Goal: Ask a question: Seek information or help from site administrators or community

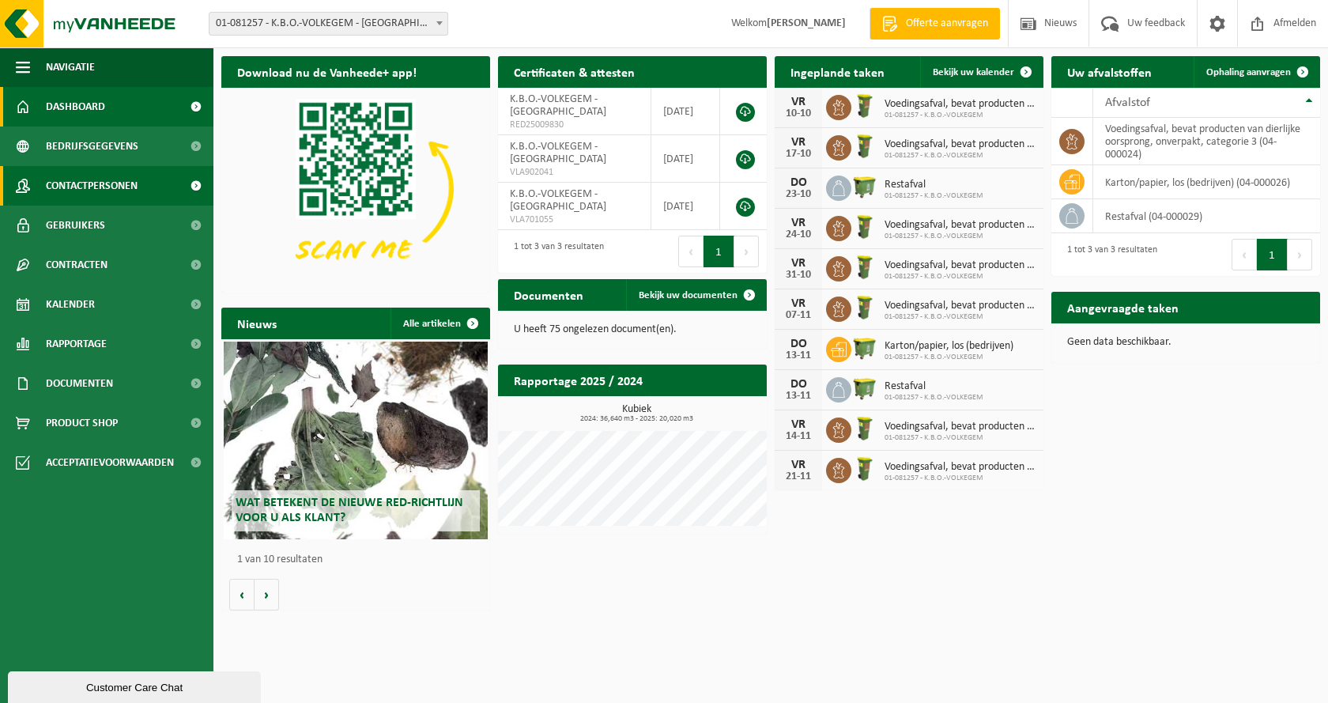
click at [122, 181] on span "Contactpersonen" at bounding box center [92, 186] width 92 height 40
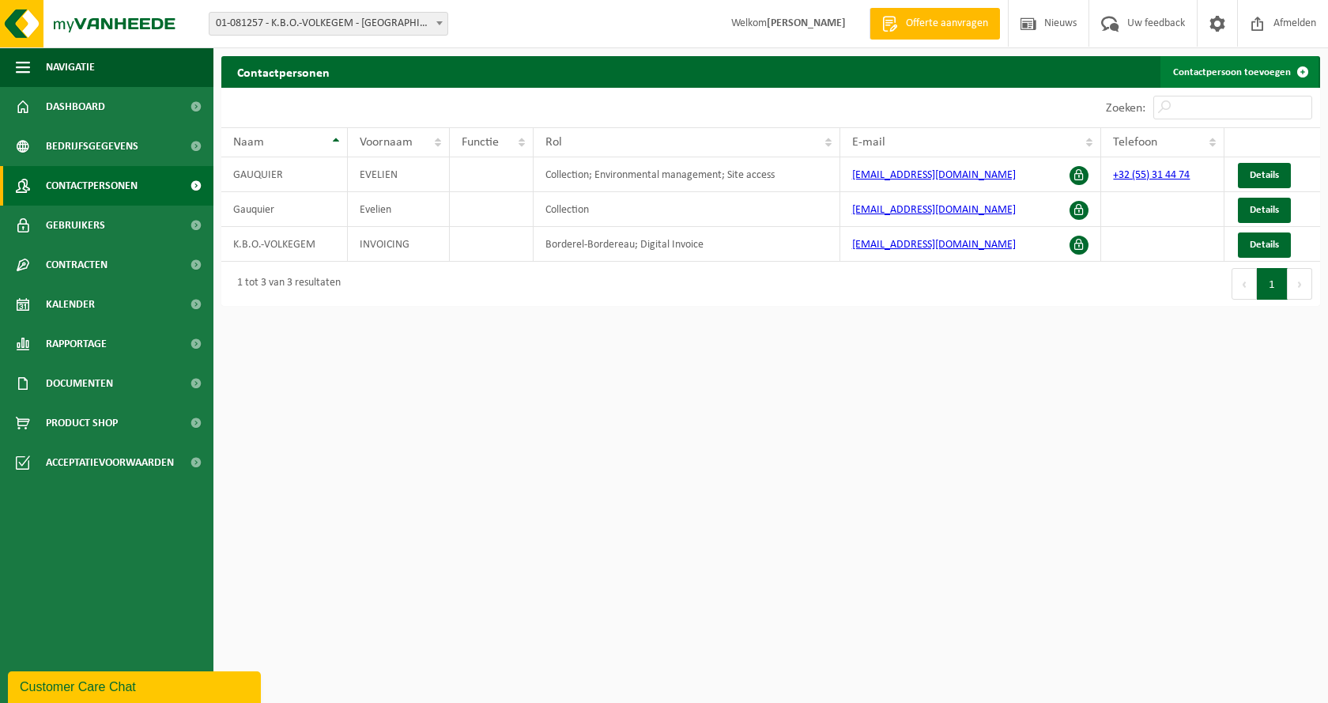
click at [1233, 70] on link "Contactpersoon toevoegen" at bounding box center [1239, 72] width 158 height 32
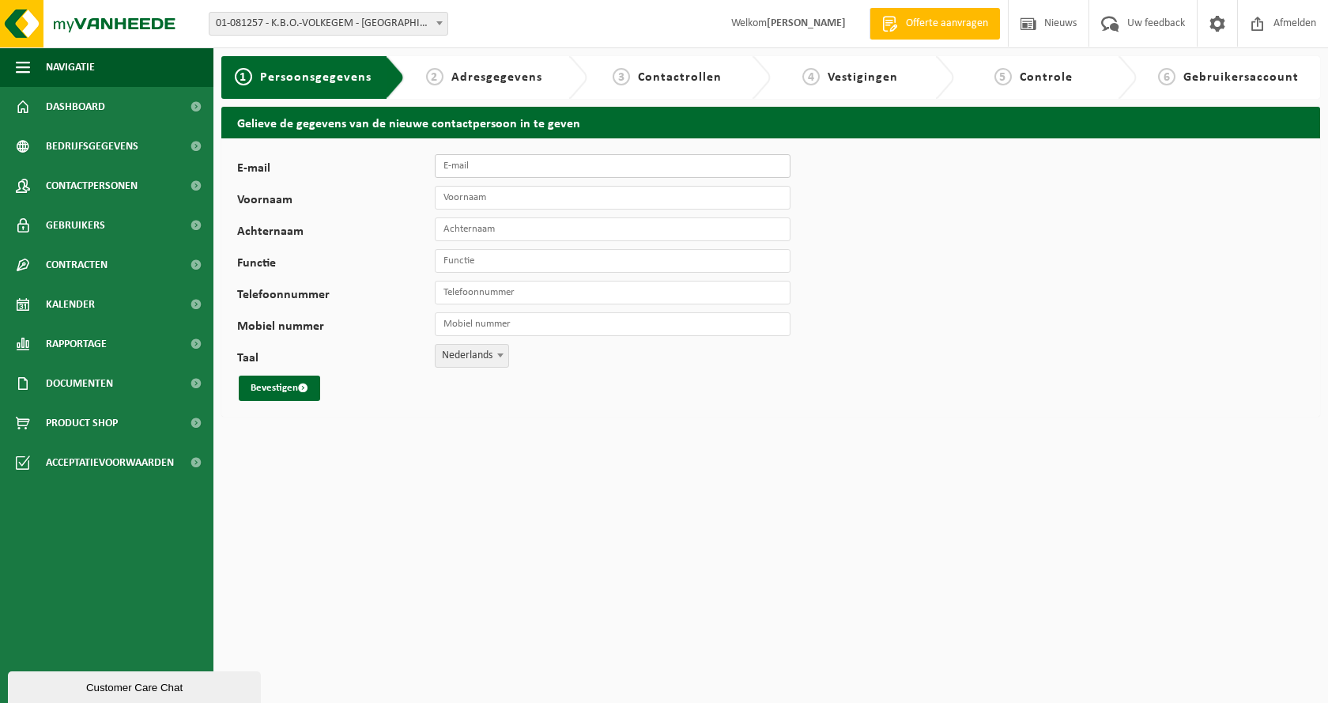
click at [480, 168] on input "E-mail" at bounding box center [613, 166] width 356 height 24
type input "kenny.volckaert@kbonet.be"
click at [519, 193] on input "Voornaam" at bounding box center [613, 198] width 356 height 24
type input "Kenny"
click at [512, 235] on input "Achternaam" at bounding box center [613, 229] width 356 height 24
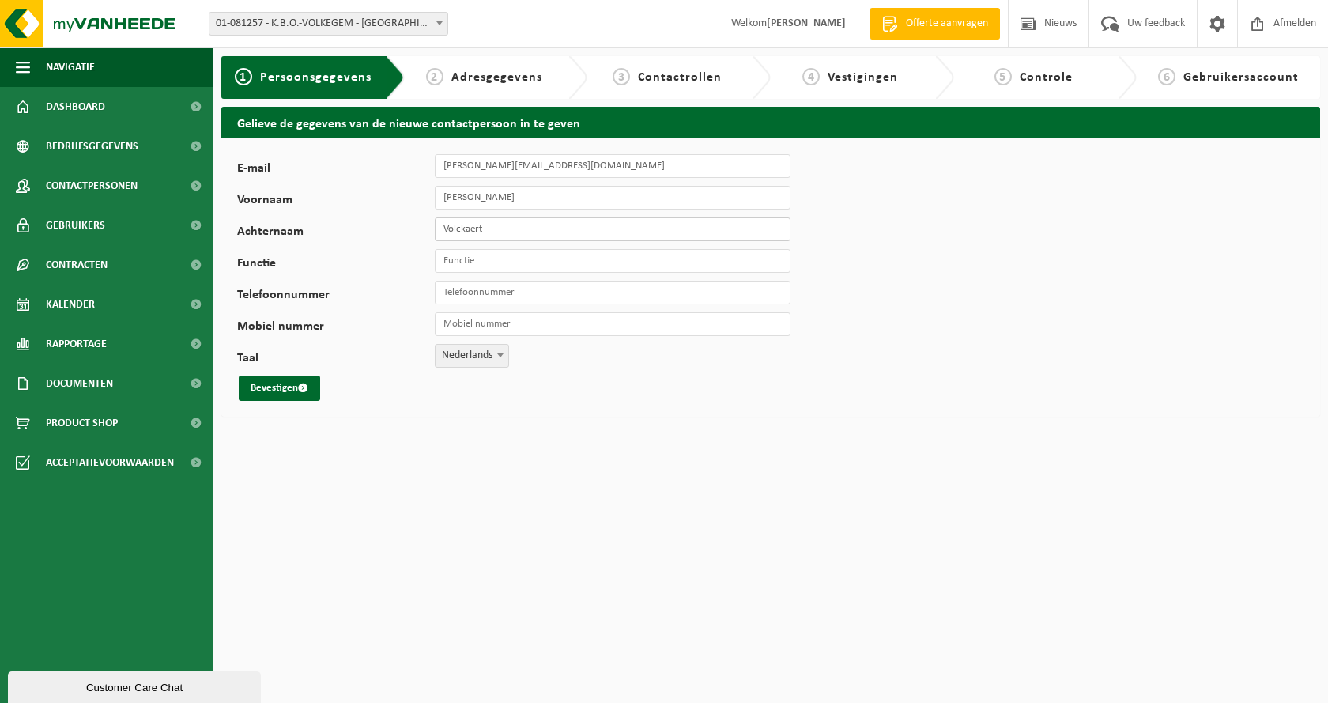
type input "Volckaert"
click at [483, 256] on input "Functie" at bounding box center [613, 261] width 356 height 24
type input "leerkracht LO"
click at [526, 291] on input "Telefoonnummer" at bounding box center [613, 293] width 356 height 24
type input "[PHONE_NUMBER]"
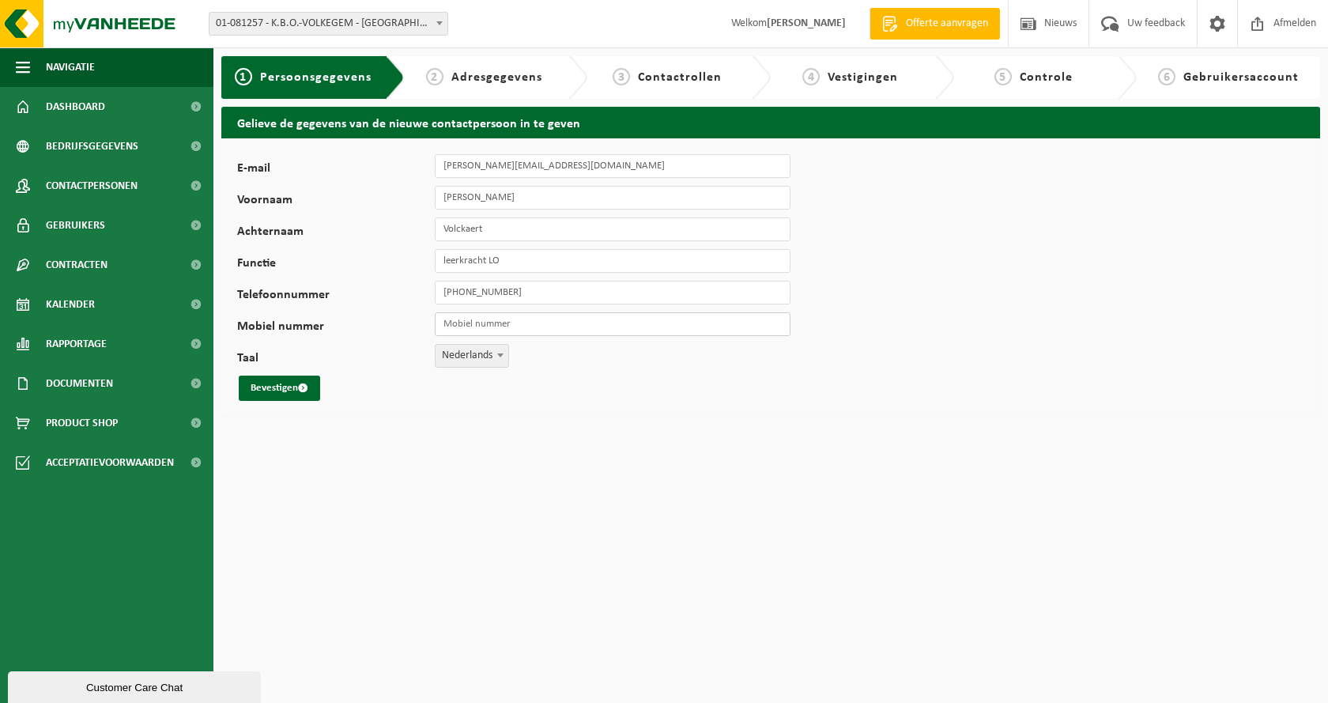
click at [507, 328] on input "Mobiel nummer" at bounding box center [613, 324] width 356 height 24
click at [346, 379] on div "Bevestigen" at bounding box center [494, 387] width 514 height 25
click at [276, 385] on button "Bevestigen" at bounding box center [279, 387] width 81 height 25
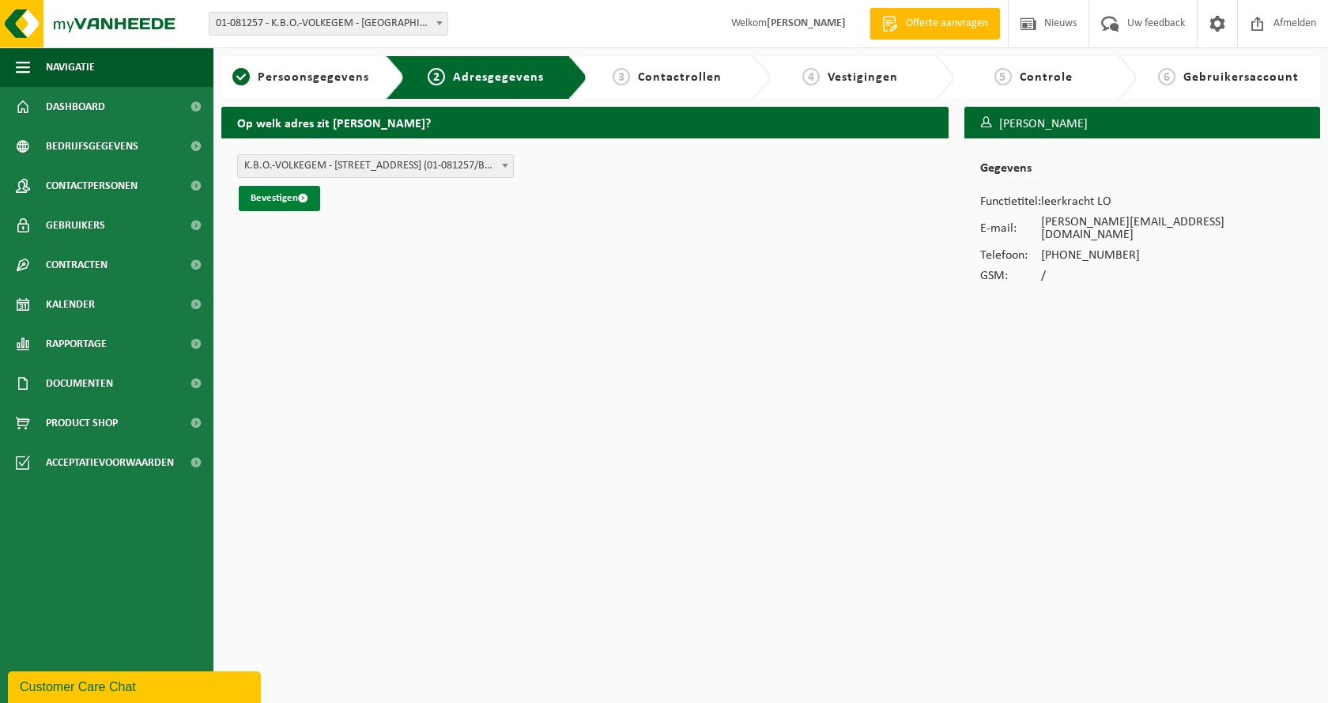
click at [277, 196] on button "Bevestigen" at bounding box center [279, 198] width 81 height 25
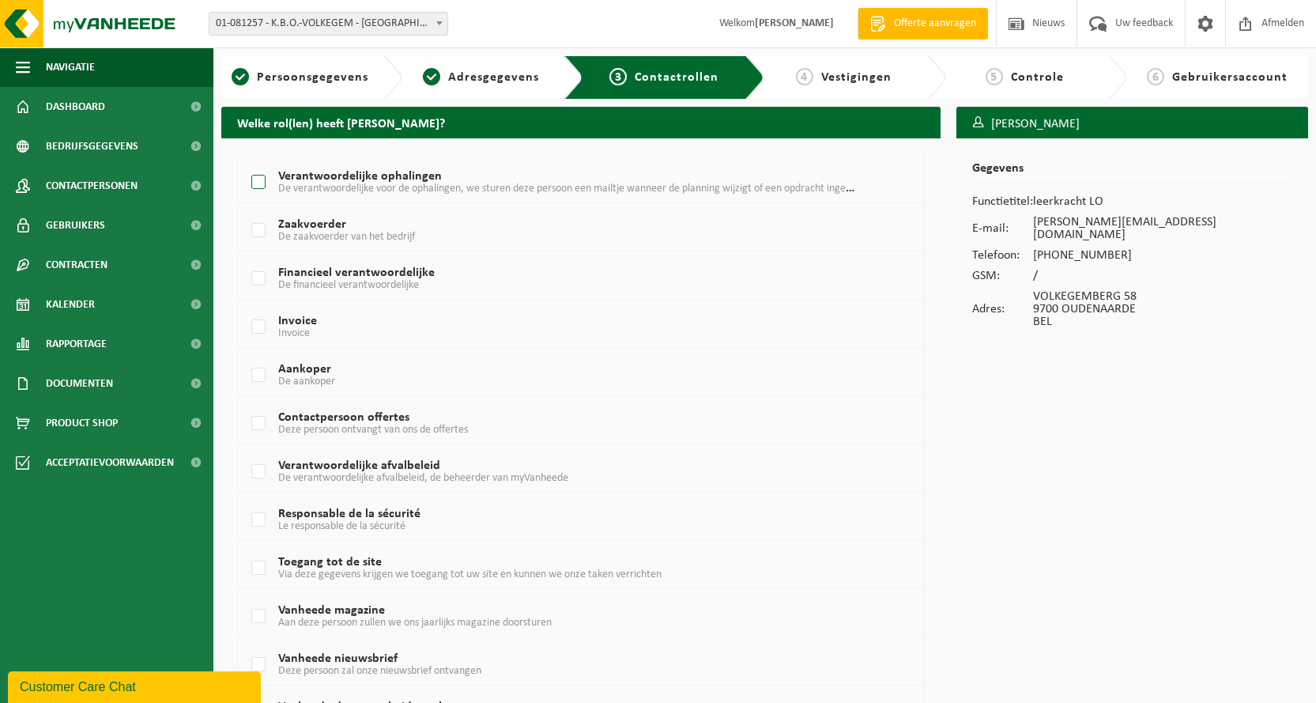
click at [259, 178] on label "Verantwoordelijke ophalingen De verantwoordelijke voor de ophalingen, we sturen…" at bounding box center [553, 183] width 610 height 24
click at [246, 163] on input "Verantwoordelijke ophalingen De verantwoordelijke voor de ophalingen, we sturen…" at bounding box center [245, 162] width 1 height 1
checkbox input "true"
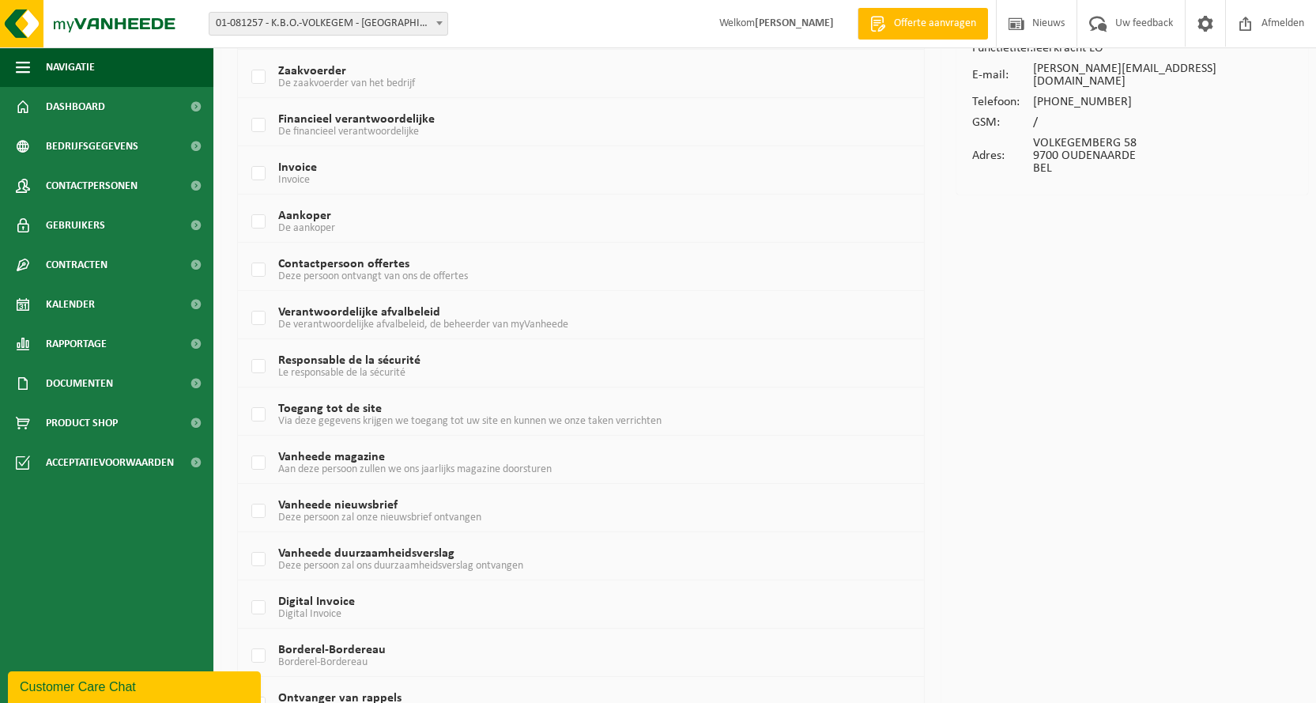
scroll to position [158, 0]
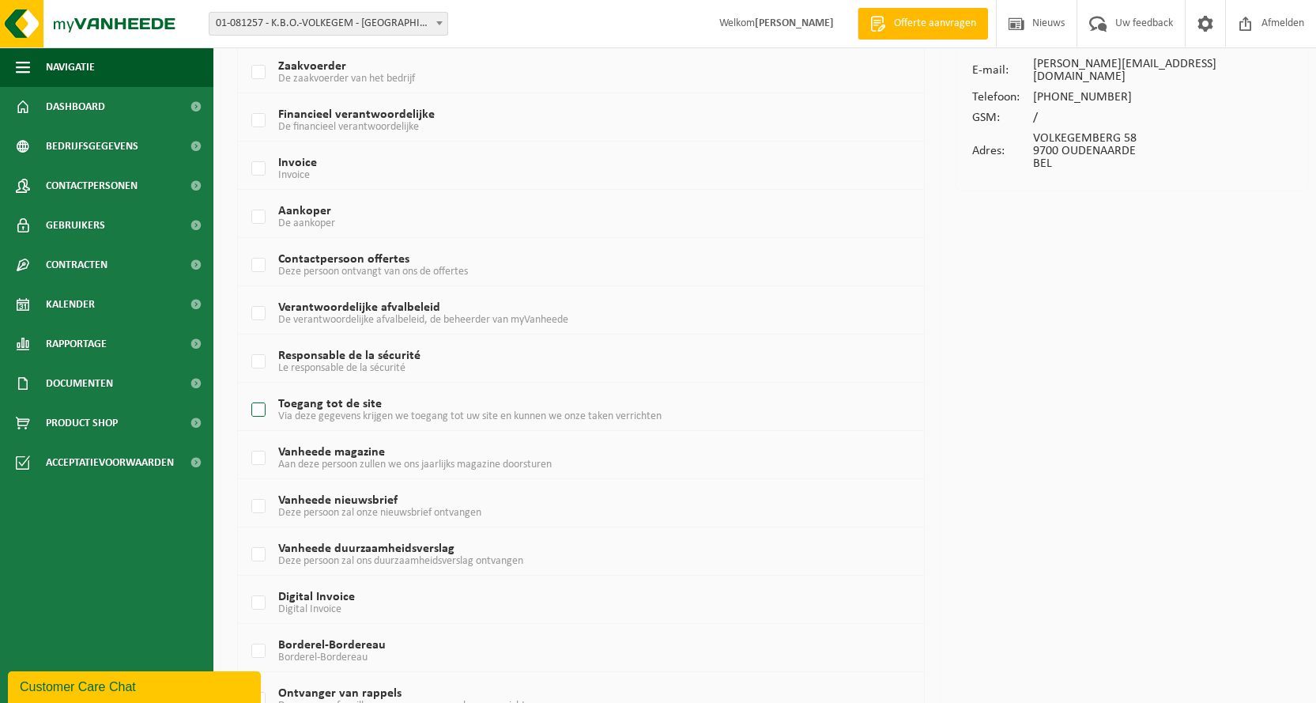
click at [258, 403] on label "Toegang tot de site Via deze gegevens krijgen we toegang tot uw site en kunnen …" at bounding box center [553, 410] width 610 height 24
click at [246, 390] on input "Toegang tot de site Via deze gegevens krijgen we toegang tot uw site en kunnen …" at bounding box center [245, 390] width 1 height 1
checkbox input "true"
click at [258, 458] on label "Vanheede magazine Aan deze persoon zullen we ons jaarlijks magazine doorsturen" at bounding box center [553, 459] width 610 height 24
click at [246, 439] on input "Vanheede magazine Aan deze persoon zullen we ons jaarlijks magazine doorsturen" at bounding box center [245, 438] width 1 height 1
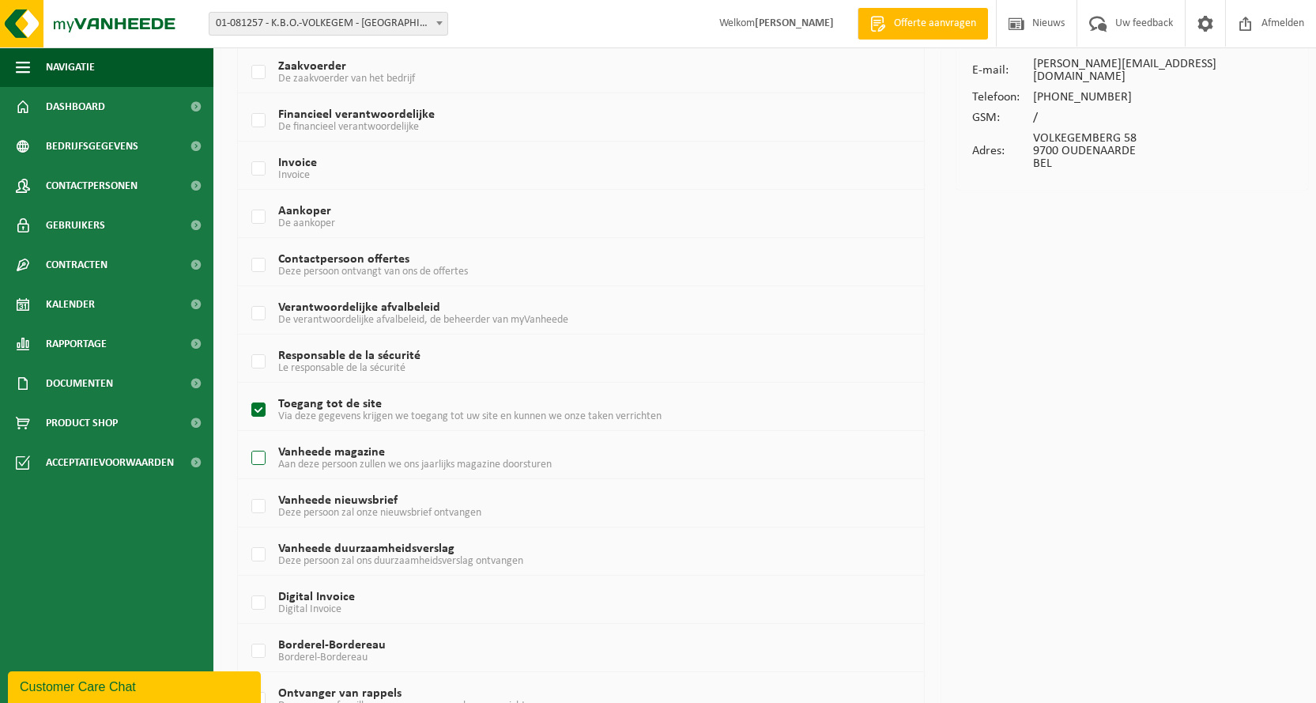
checkbox input "true"
click at [255, 502] on label "Vanheede nieuwsbrief Deze persoon zal onze nieuwsbrief ontvangen" at bounding box center [553, 507] width 610 height 24
click at [246, 487] on input "Vanheede nieuwsbrief Deze persoon zal onze nieuwsbrief ontvangen" at bounding box center [245, 486] width 1 height 1
checkbox input "true"
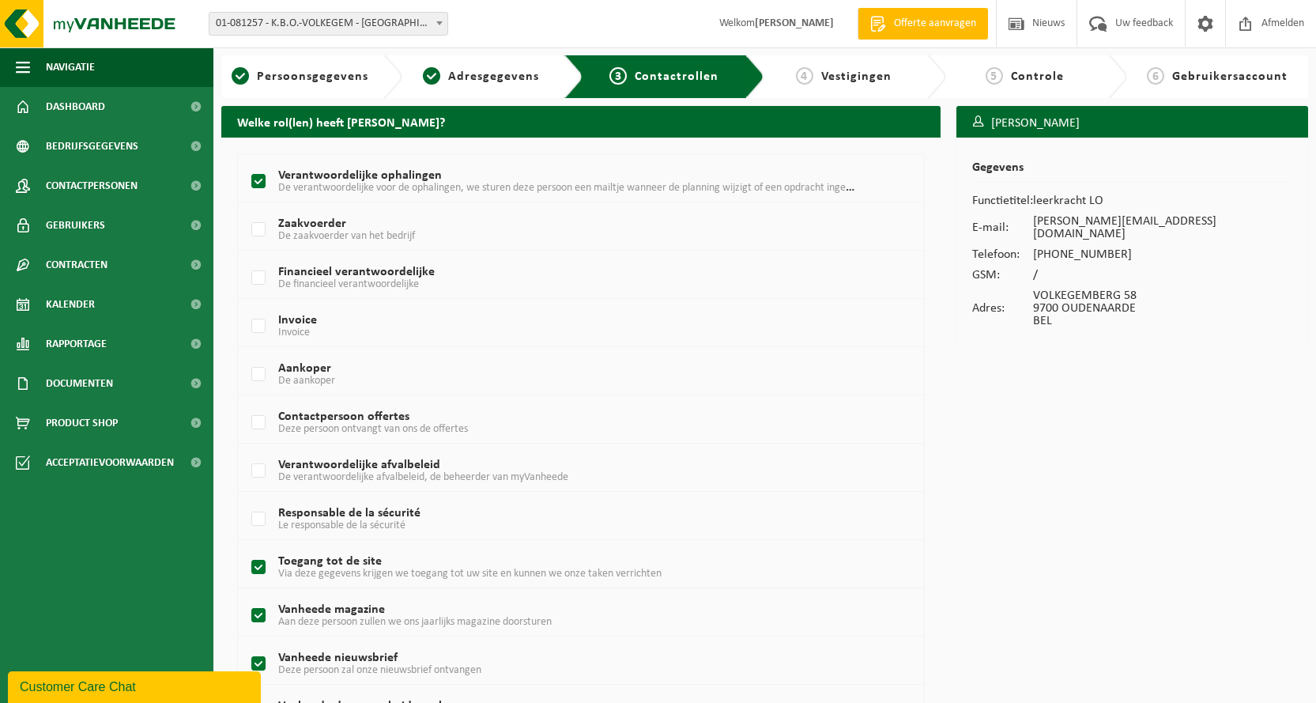
scroll to position [0, 0]
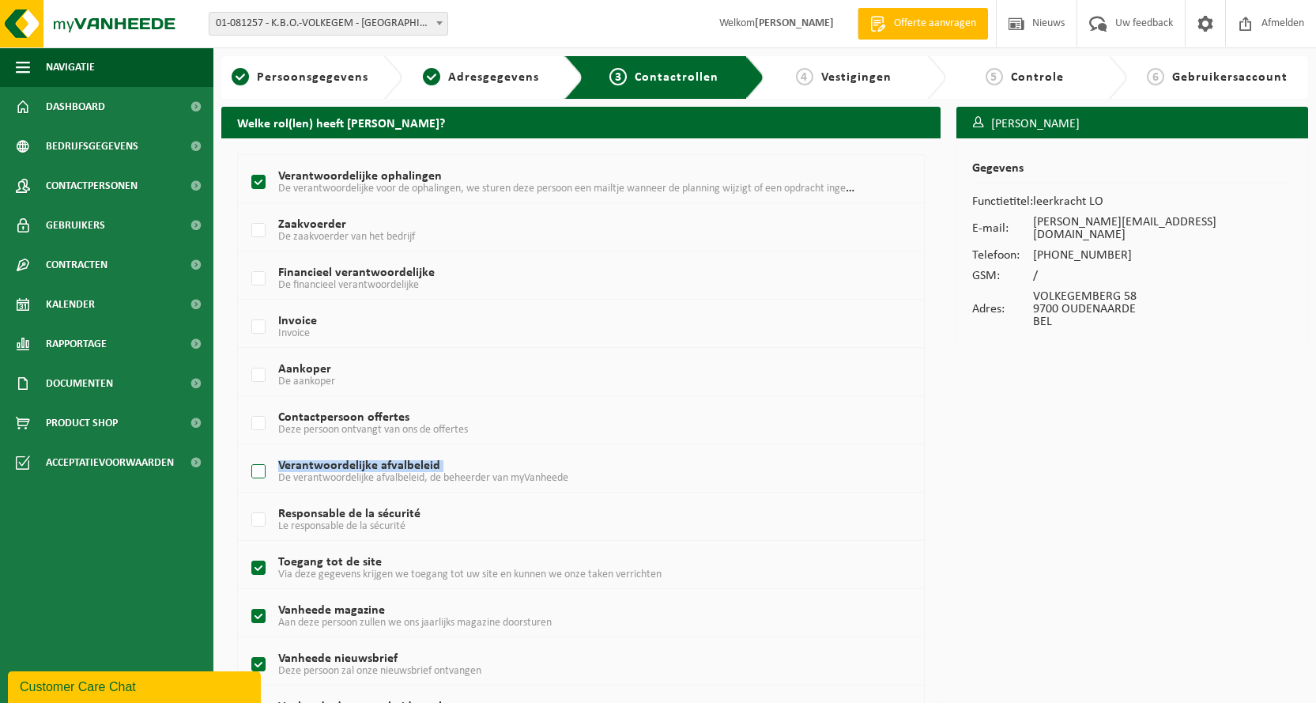
click at [261, 472] on label "Verantwoordelijke afvalbeleid De verantwoordelijke afvalbeleid, de beheerder va…" at bounding box center [553, 472] width 610 height 24
click at [257, 469] on label "Verantwoordelijke afvalbeleid De verantwoordelijke afvalbeleid, de beheerder va…" at bounding box center [553, 472] width 610 height 24
click at [246, 452] on input "Verantwoordelijke afvalbeleid De verantwoordelijke afvalbeleid, de beheerder va…" at bounding box center [245, 451] width 1 height 1
checkbox input "true"
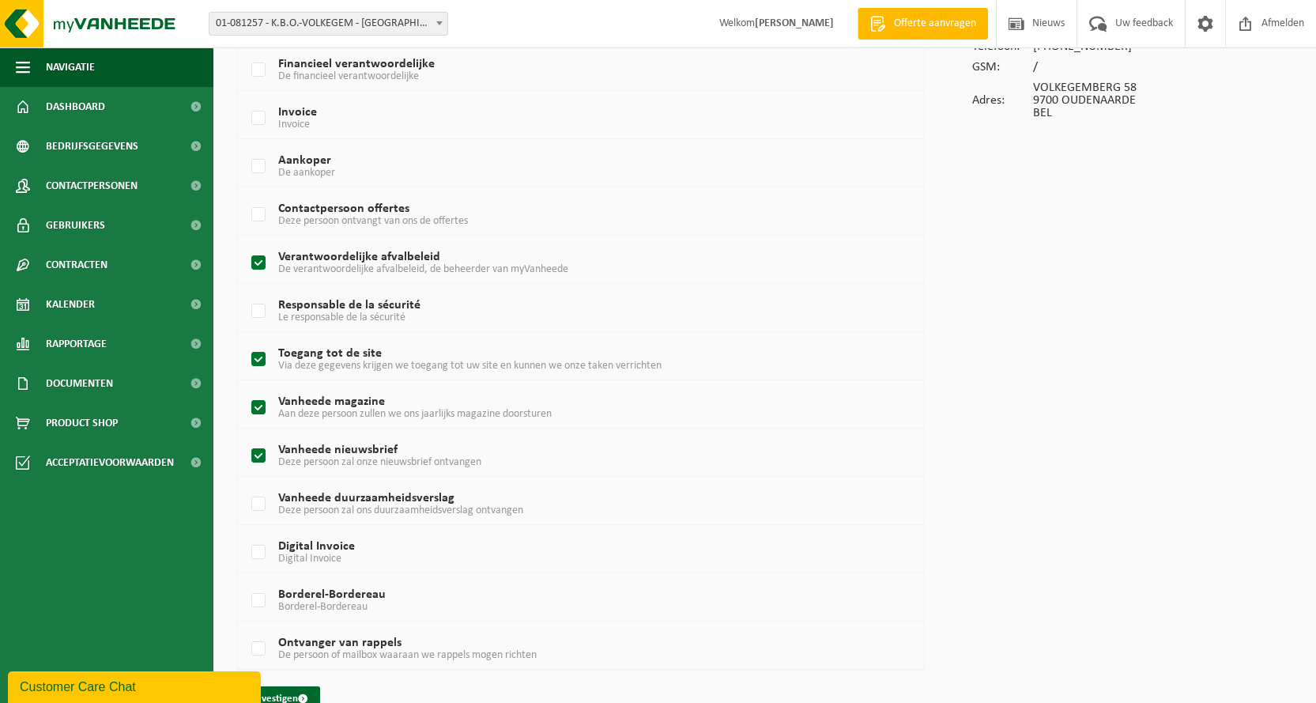
scroll to position [240, 0]
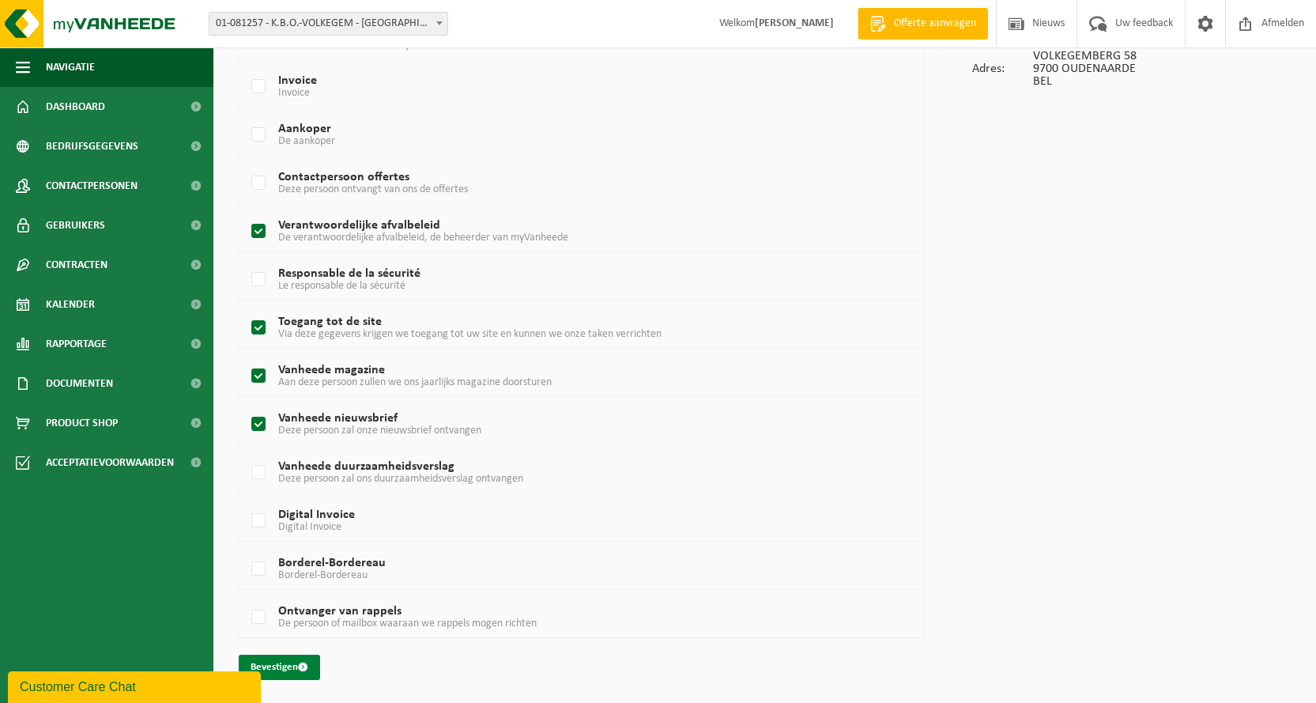
click at [279, 666] on button "Bevestigen" at bounding box center [279, 667] width 81 height 25
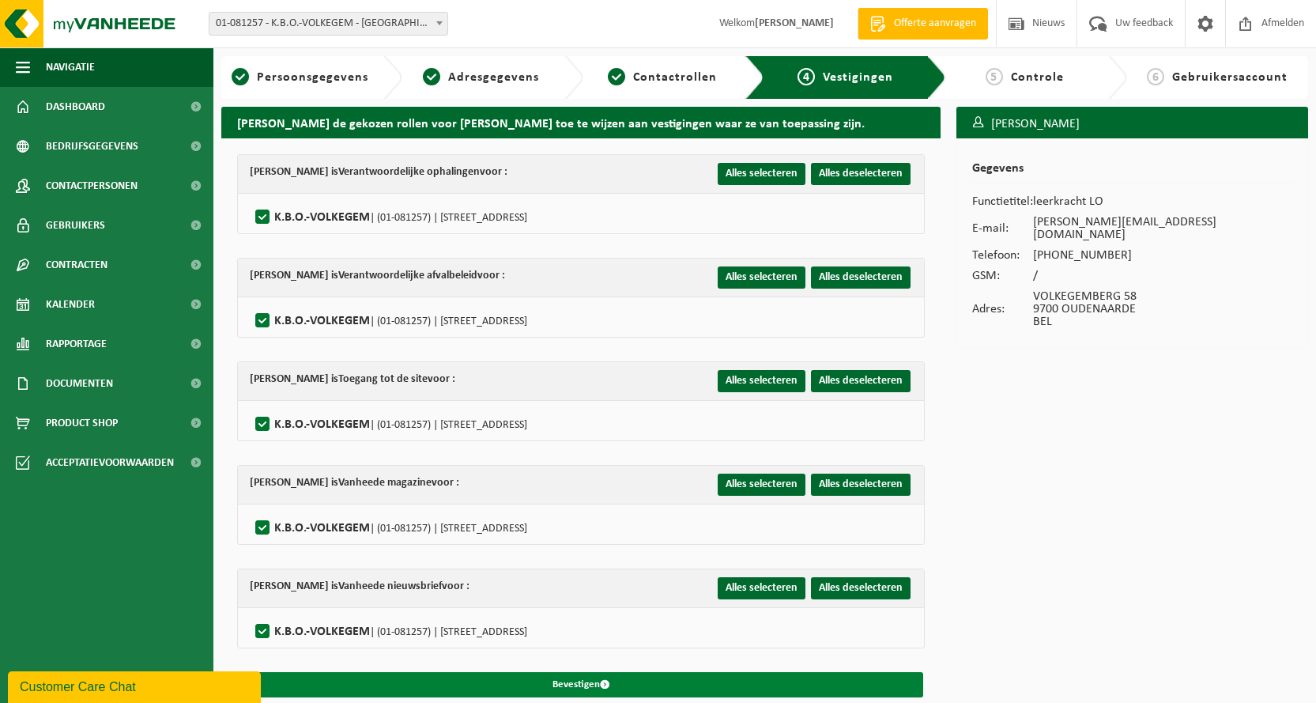
click at [575, 681] on button "Bevestigen" at bounding box center [581, 684] width 685 height 25
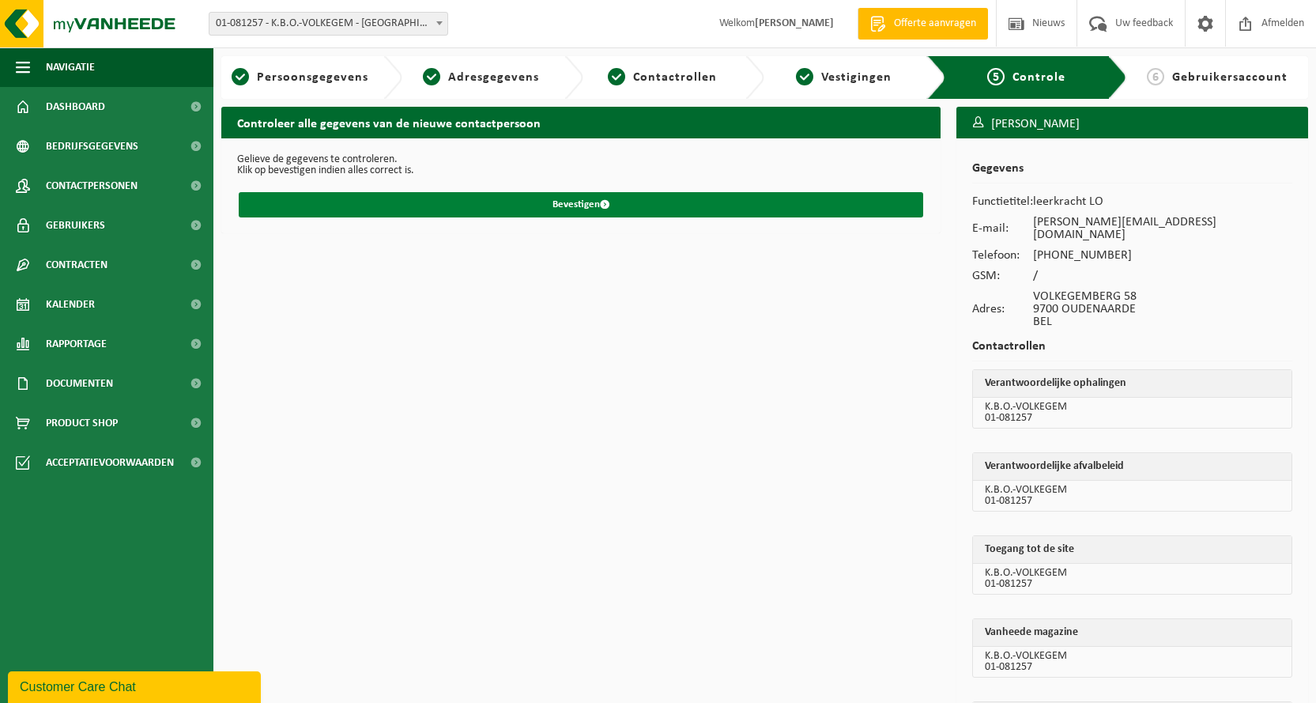
click at [572, 205] on button "Bevestigen" at bounding box center [581, 204] width 685 height 25
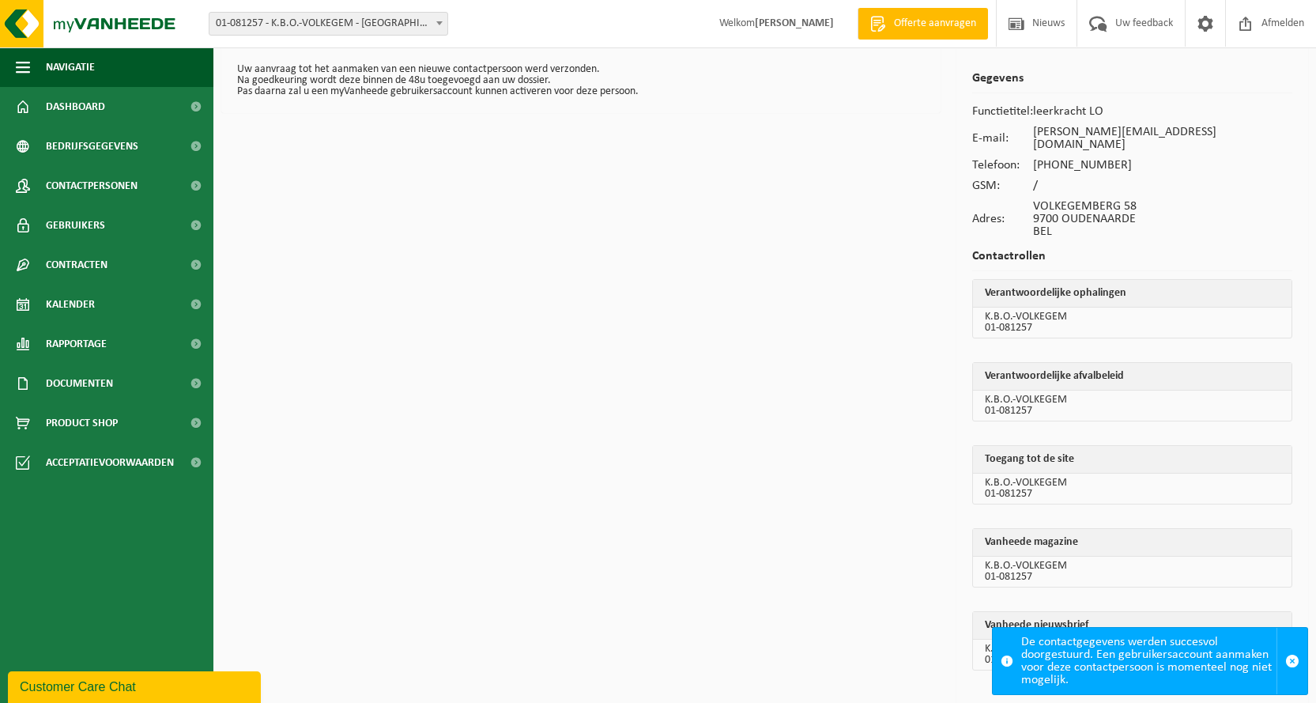
scroll to position [92, 0]
click at [93, 109] on span "Dashboard" at bounding box center [75, 107] width 59 height 40
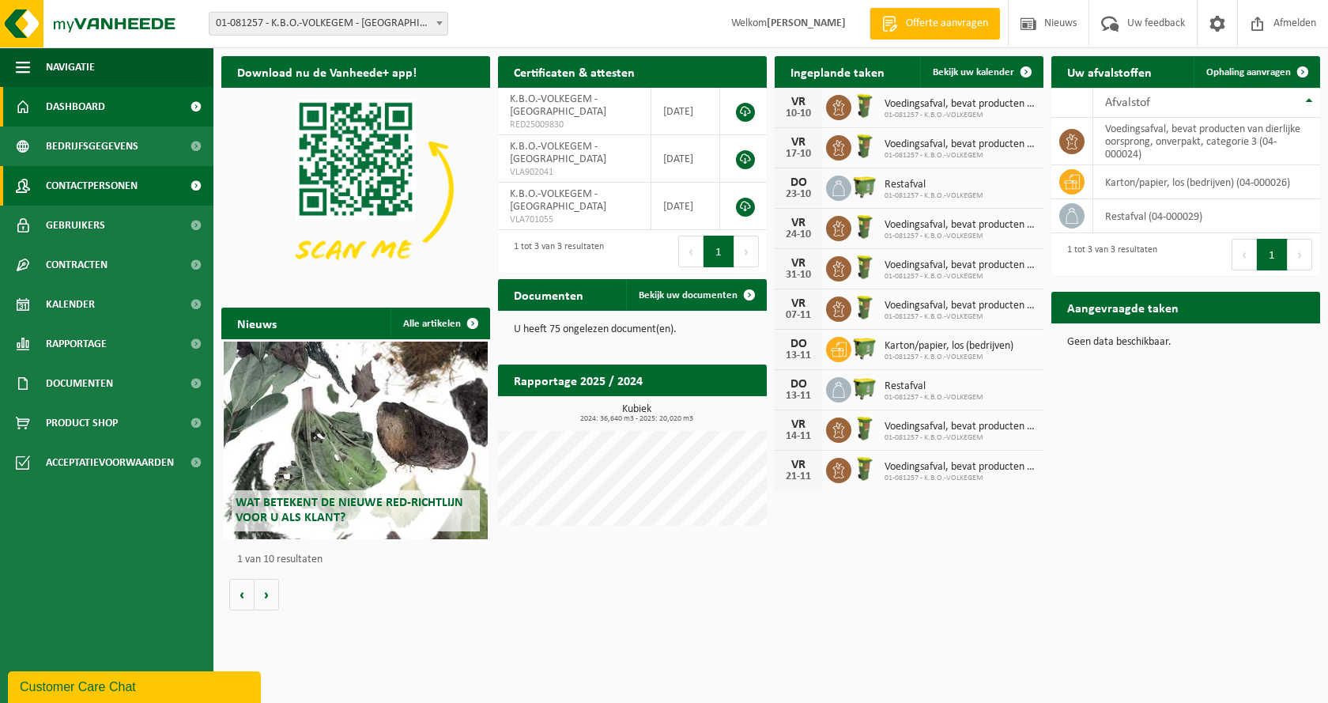
click at [94, 182] on span "Contactpersonen" at bounding box center [92, 186] width 92 height 40
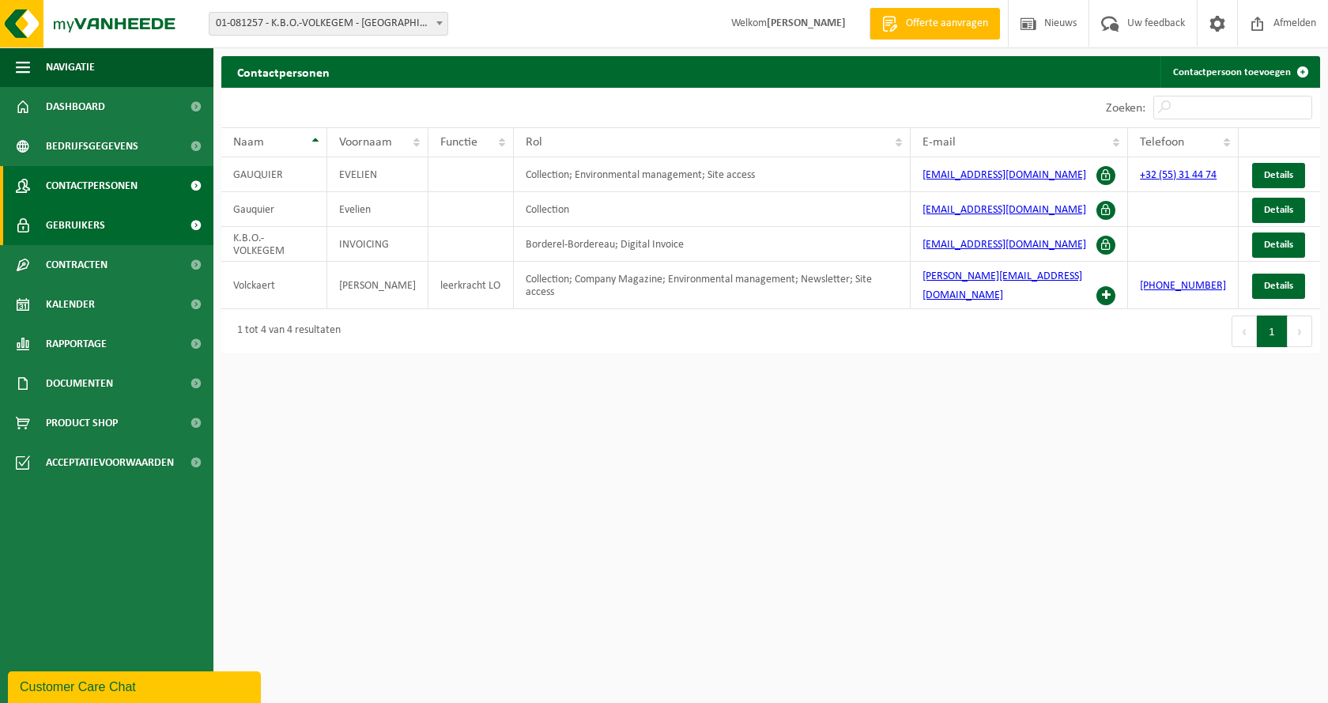
click at [89, 224] on span "Gebruikers" at bounding box center [75, 226] width 59 height 40
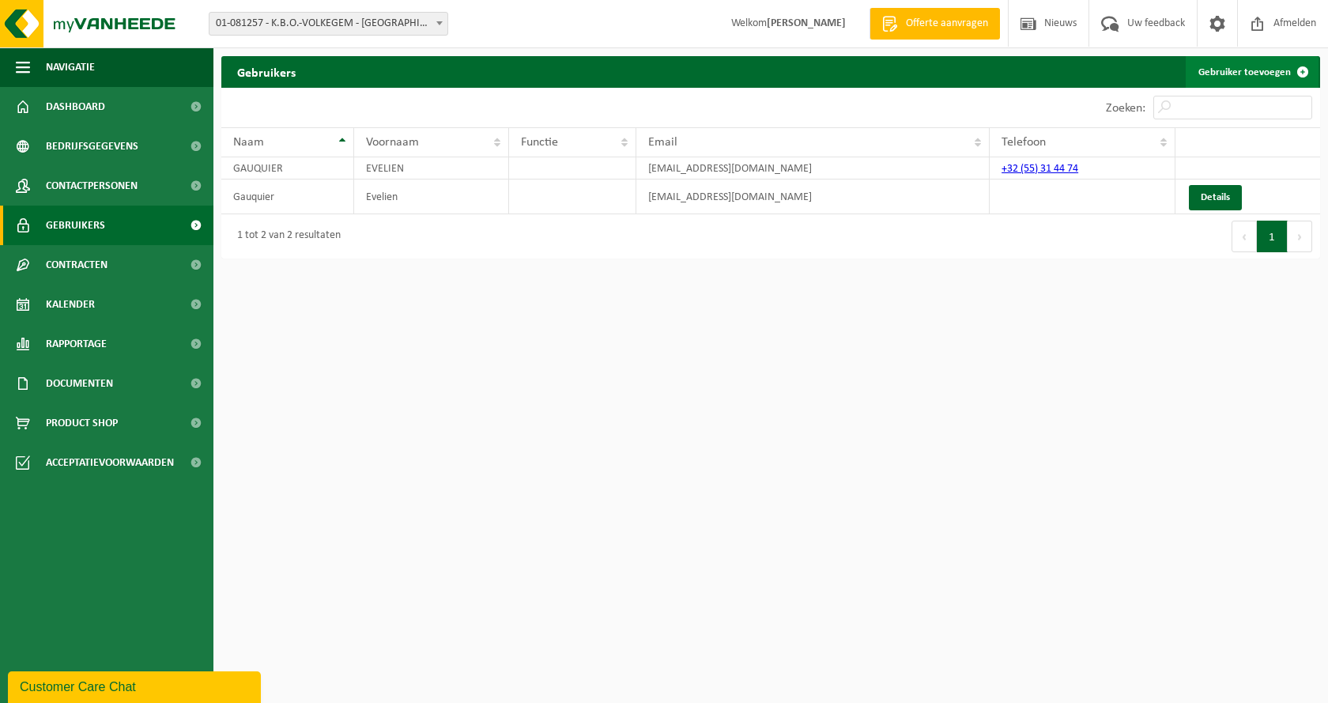
click at [1236, 72] on link "Gebruiker toevoegen" at bounding box center [1252, 72] width 133 height 32
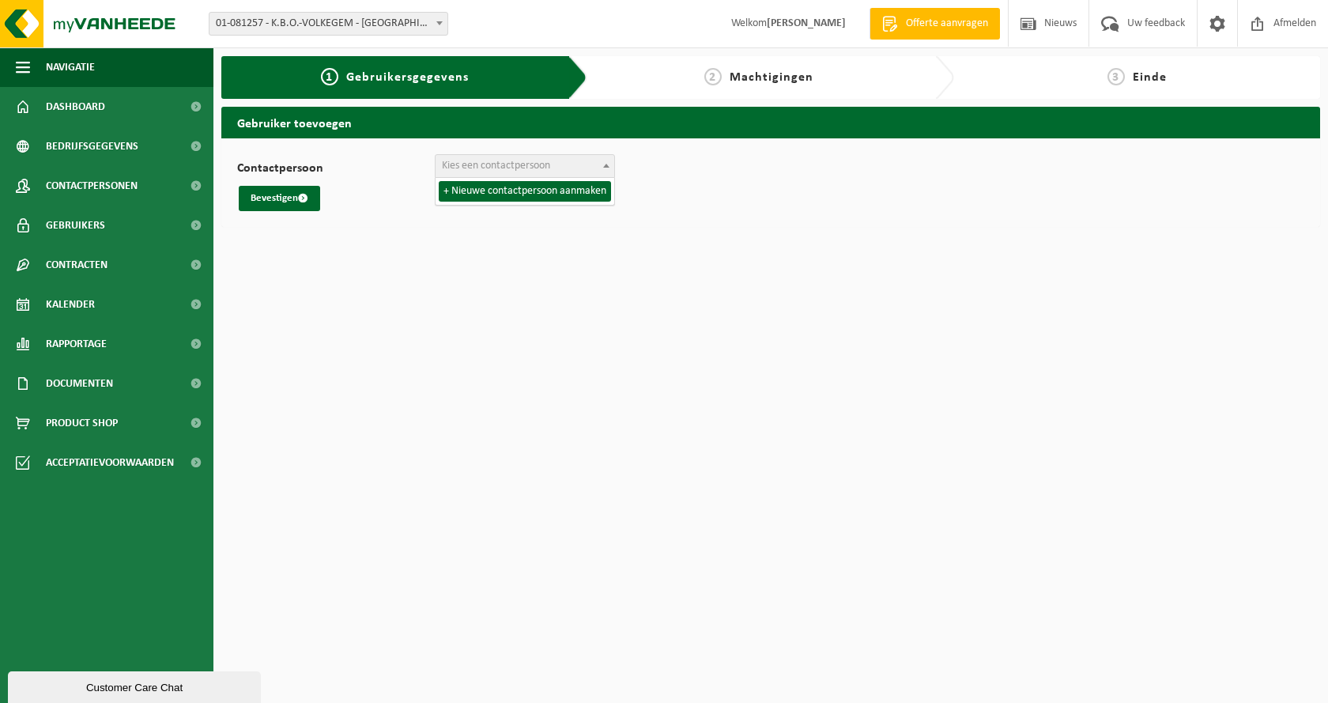
click at [507, 165] on span "Kies een contactpersoon" at bounding box center [496, 166] width 108 height 12
select select "0"
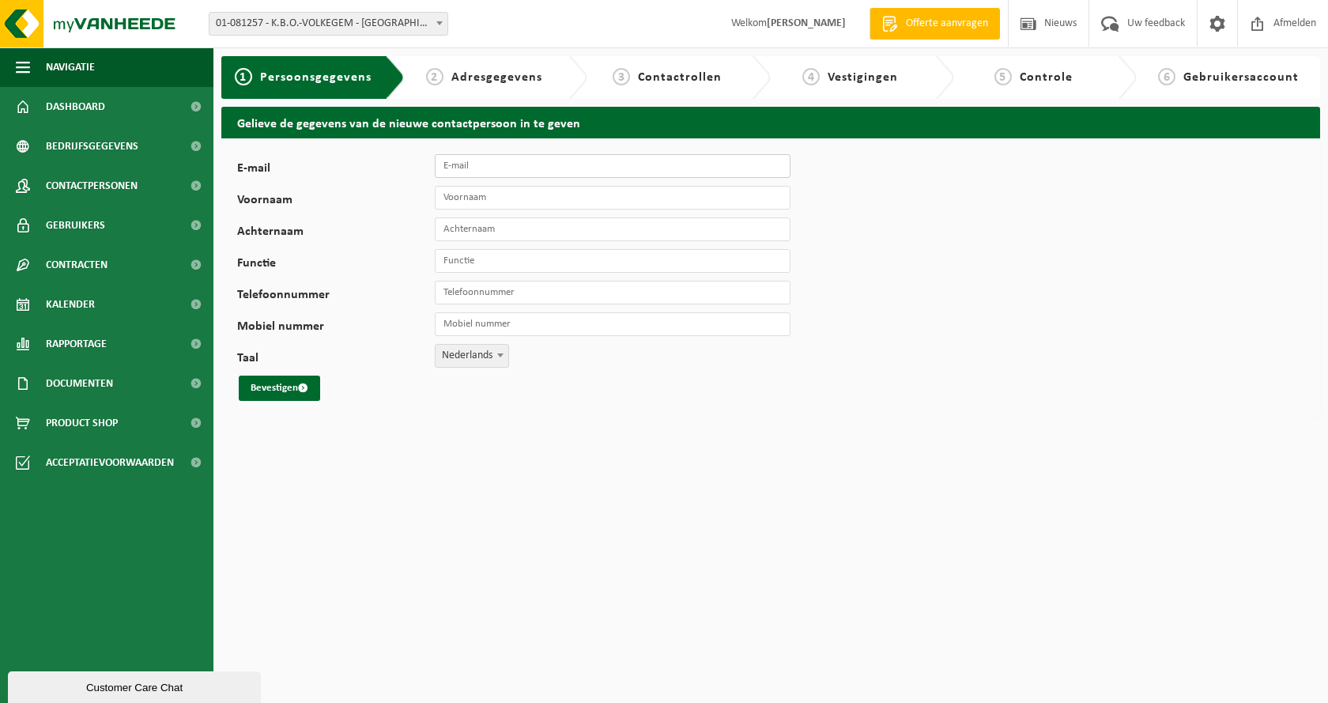
click at [489, 168] on input "E-mail" at bounding box center [613, 166] width 356 height 24
type input "[PERSON_NAME][EMAIL_ADDRESS][DOMAIN_NAME]"
click at [514, 198] on input "Voornaam" at bounding box center [613, 198] width 356 height 24
type input "[PERSON_NAME]"
click at [493, 230] on input "Achternaam" at bounding box center [613, 229] width 356 height 24
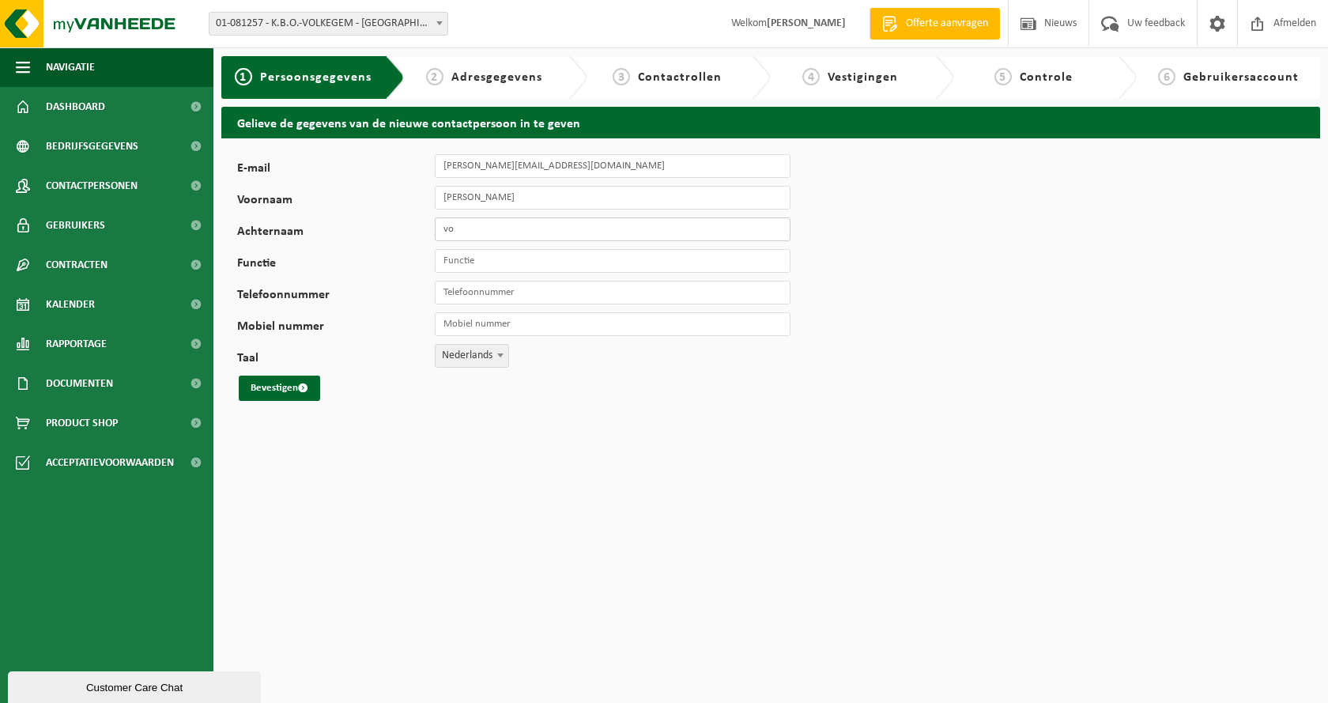
type input "Volckaert"
click at [532, 263] on input "Functie" at bounding box center [613, 261] width 356 height 24
type input "leerkracht LO"
click at [542, 297] on input "Telefoonnummer" at bounding box center [613, 293] width 356 height 24
type input "+32 55 31 44 74"
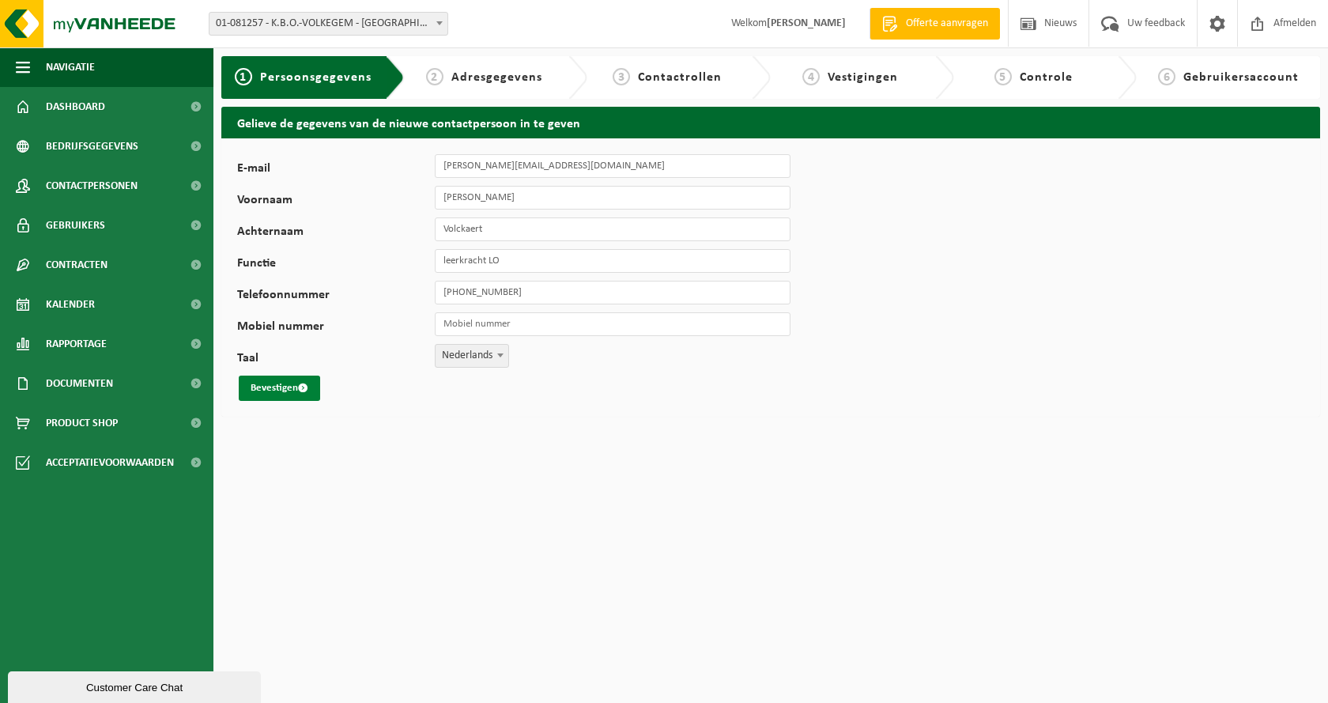
click at [278, 390] on button "Bevestigen" at bounding box center [279, 387] width 81 height 25
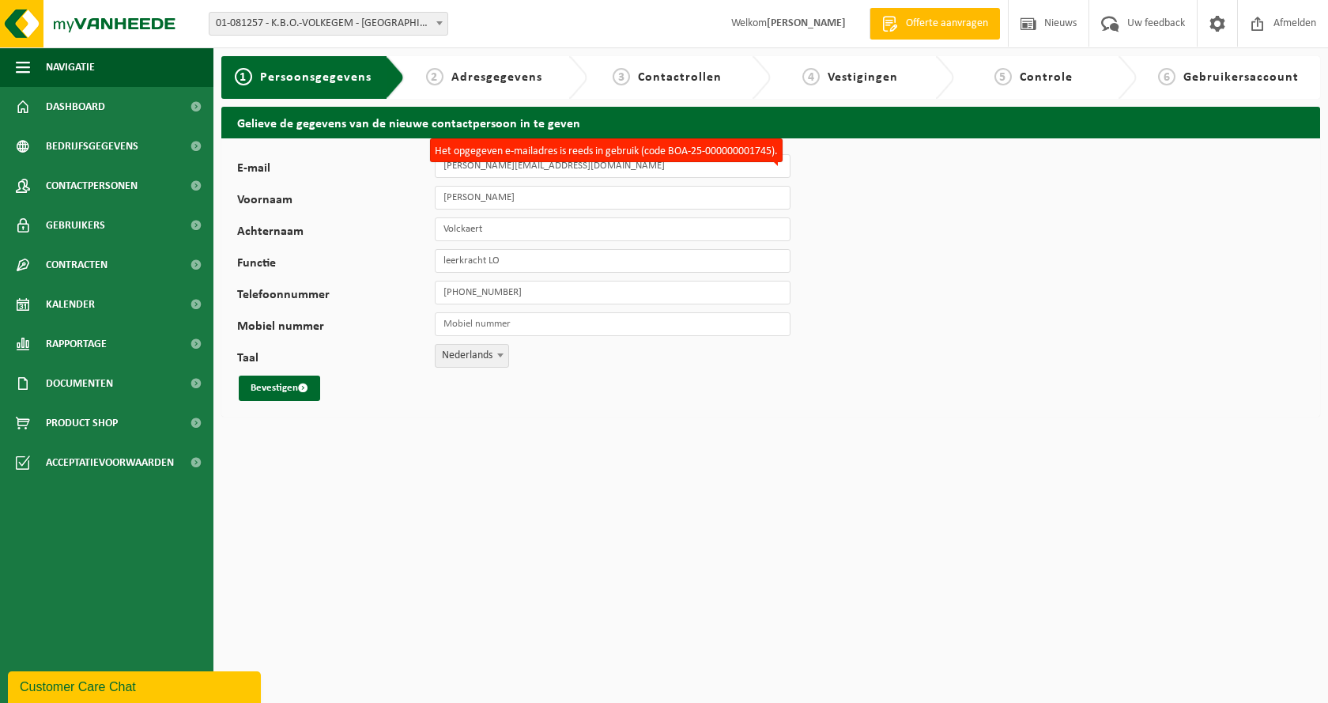
click at [389, 220] on div "E-mail kenny.volckaert@kbonet.be Het opgegeven e-mailadres is reeds in gebruik …" at bounding box center [494, 277] width 514 height 247
click at [65, 262] on span "Contracten" at bounding box center [77, 265] width 62 height 40
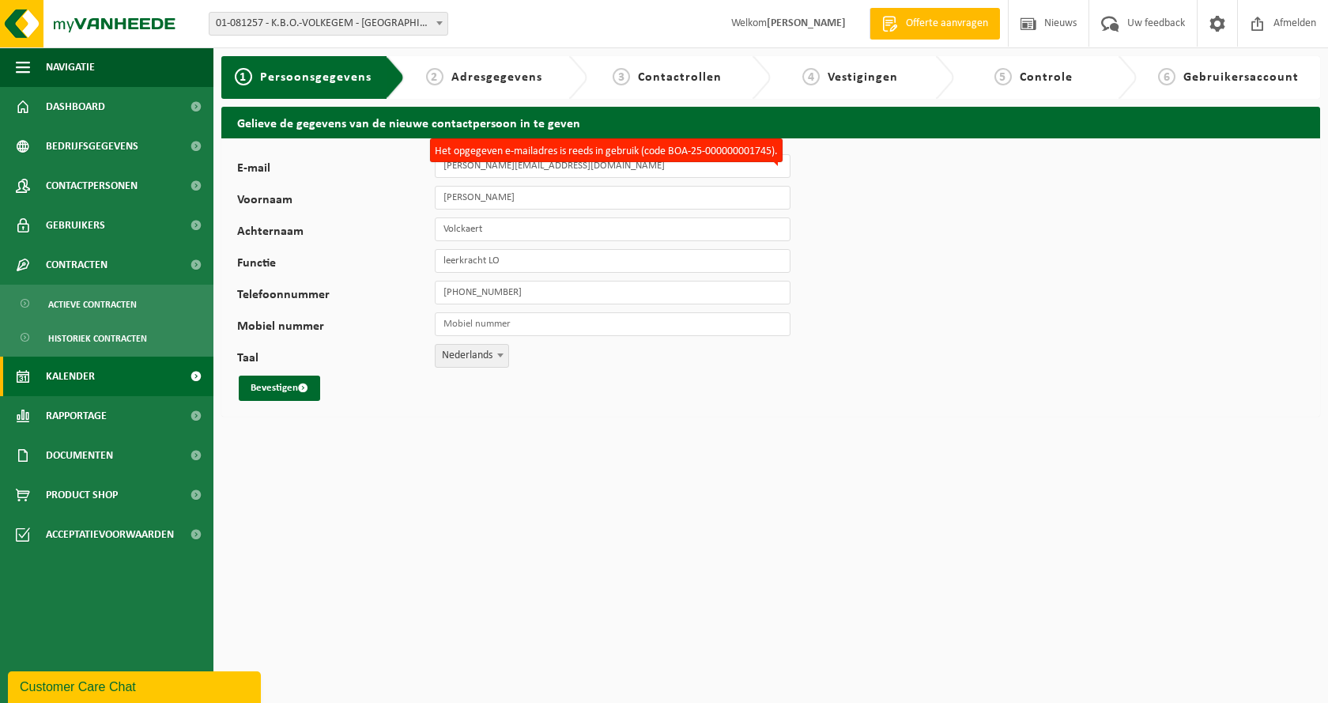
click at [74, 373] on span "Kalender" at bounding box center [70, 377] width 49 height 40
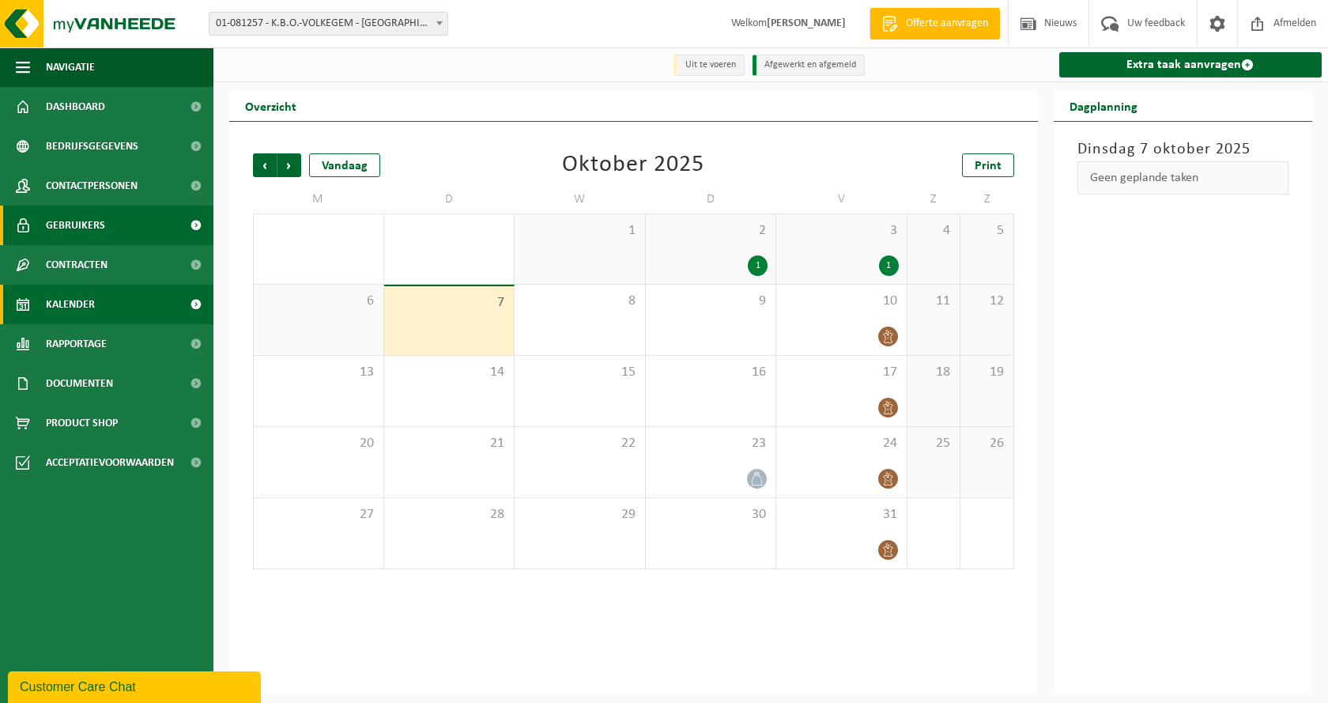
click at [87, 228] on span "Gebruikers" at bounding box center [75, 226] width 59 height 40
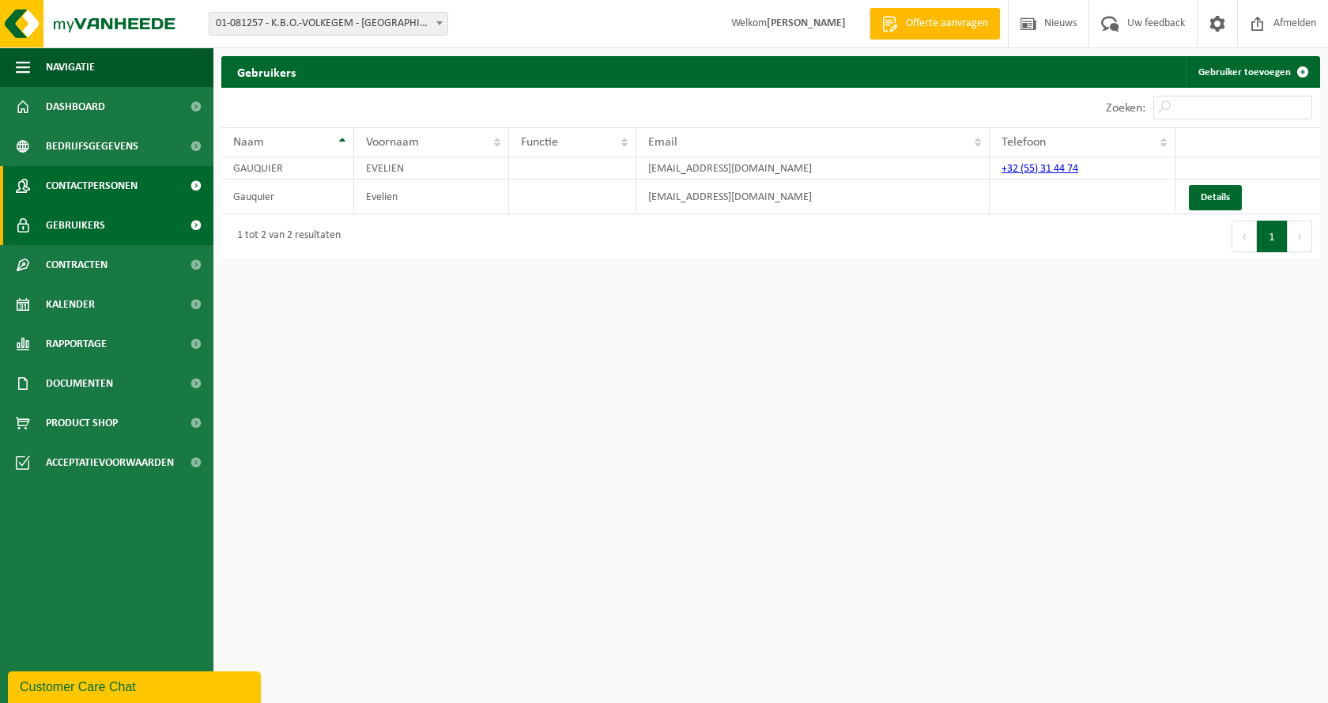
click at [96, 188] on span "Contactpersonen" at bounding box center [92, 186] width 92 height 40
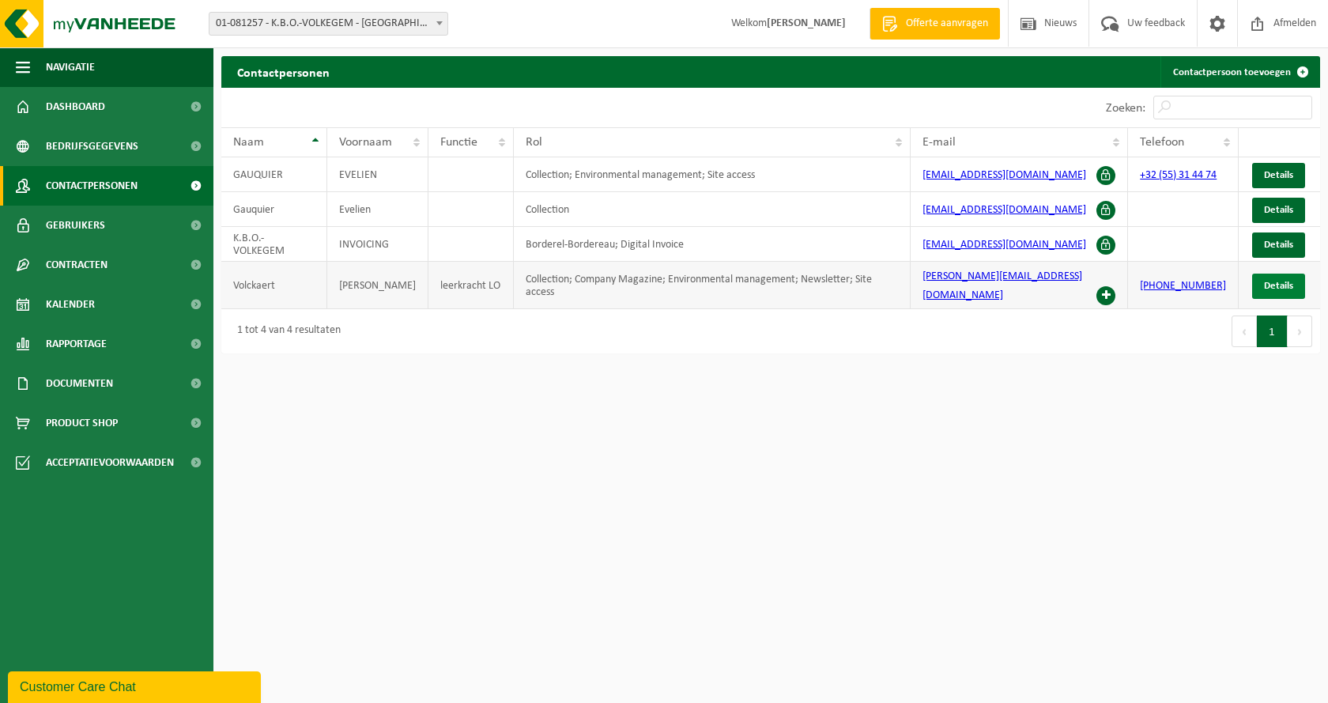
click at [1290, 281] on span "Details" at bounding box center [1278, 286] width 29 height 10
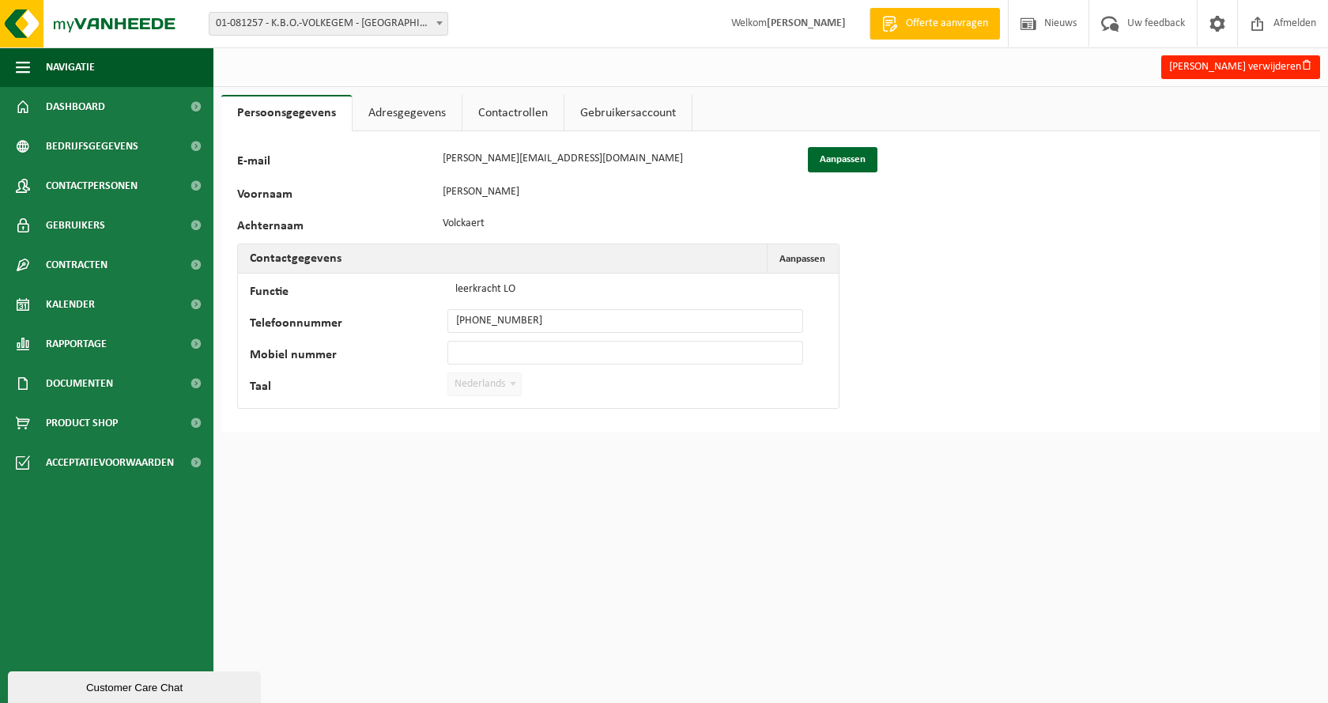
click at [502, 114] on link "Contactrollen" at bounding box center [512, 113] width 101 height 36
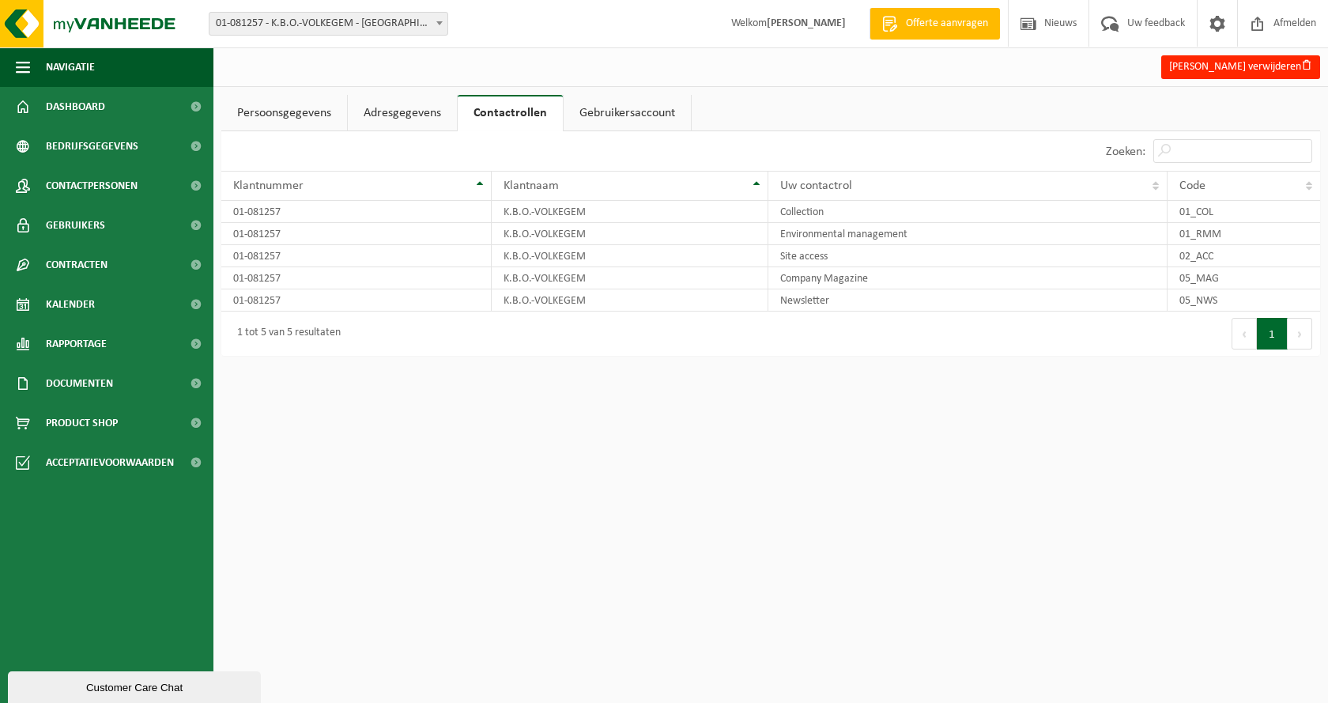
click at [612, 111] on link "Gebruikersaccount" at bounding box center [627, 113] width 127 height 36
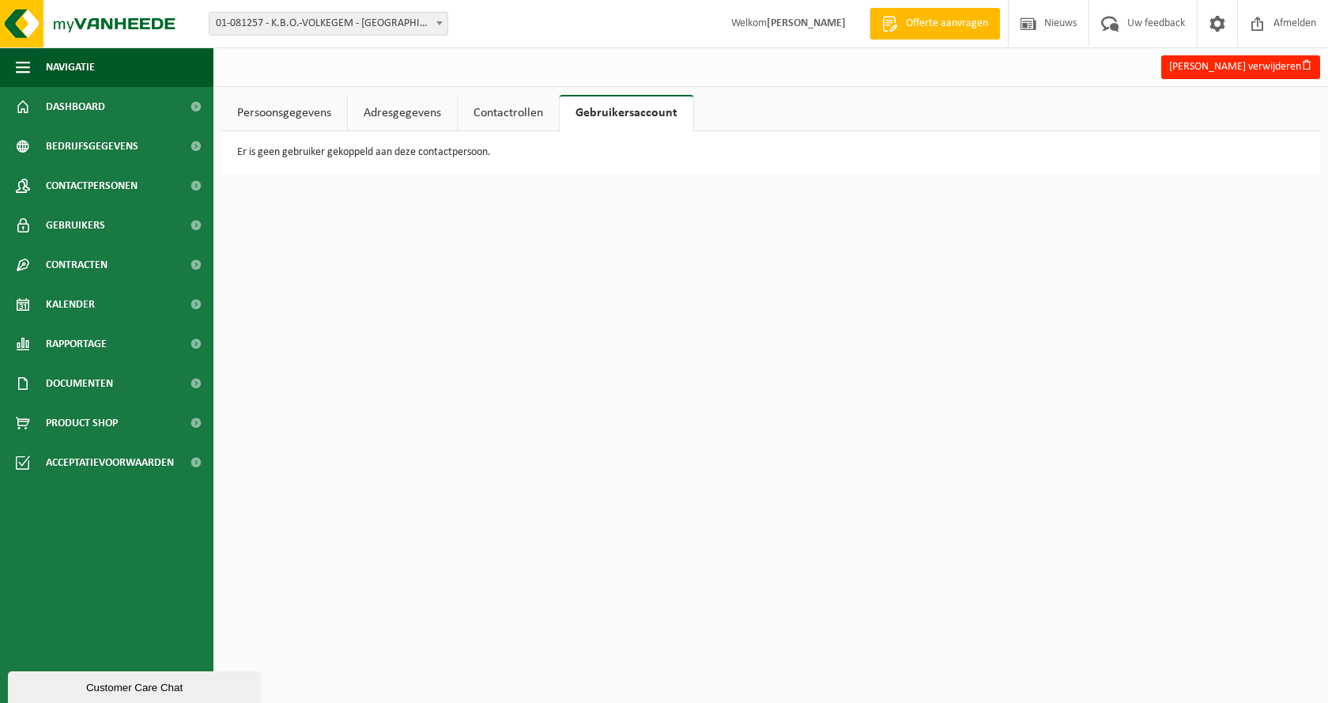
click at [285, 116] on link "Persoonsgegevens" at bounding box center [284, 113] width 126 height 36
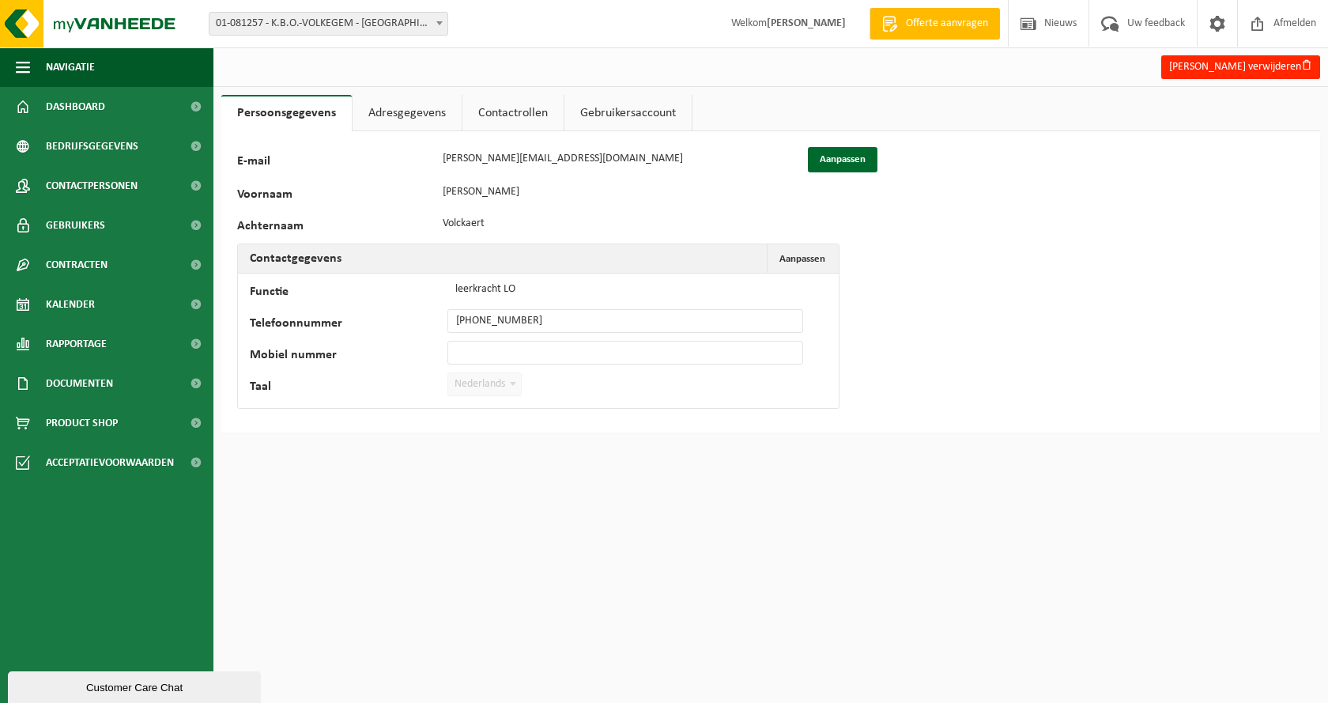
click at [646, 114] on link "Gebruikersaccount" at bounding box center [627, 113] width 127 height 36
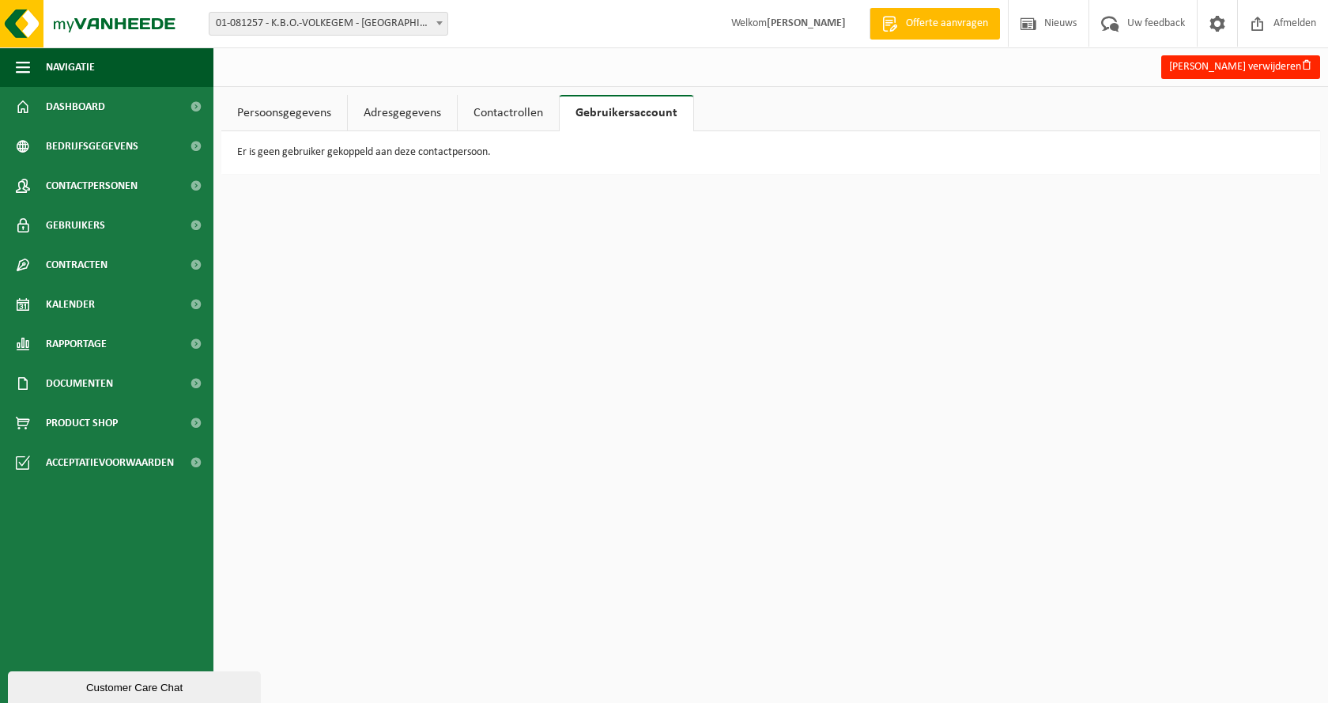
click at [502, 115] on link "Contactrollen" at bounding box center [508, 113] width 101 height 36
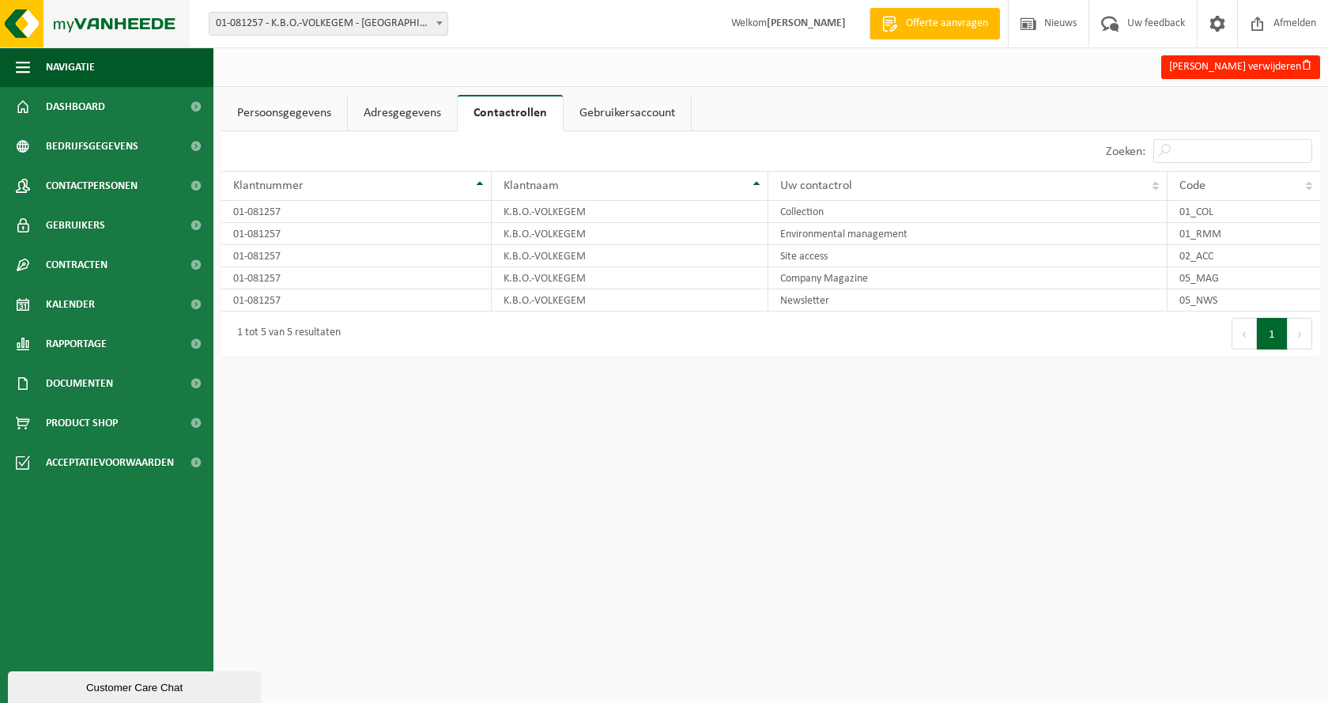
click at [66, 25] on img at bounding box center [95, 23] width 190 height 47
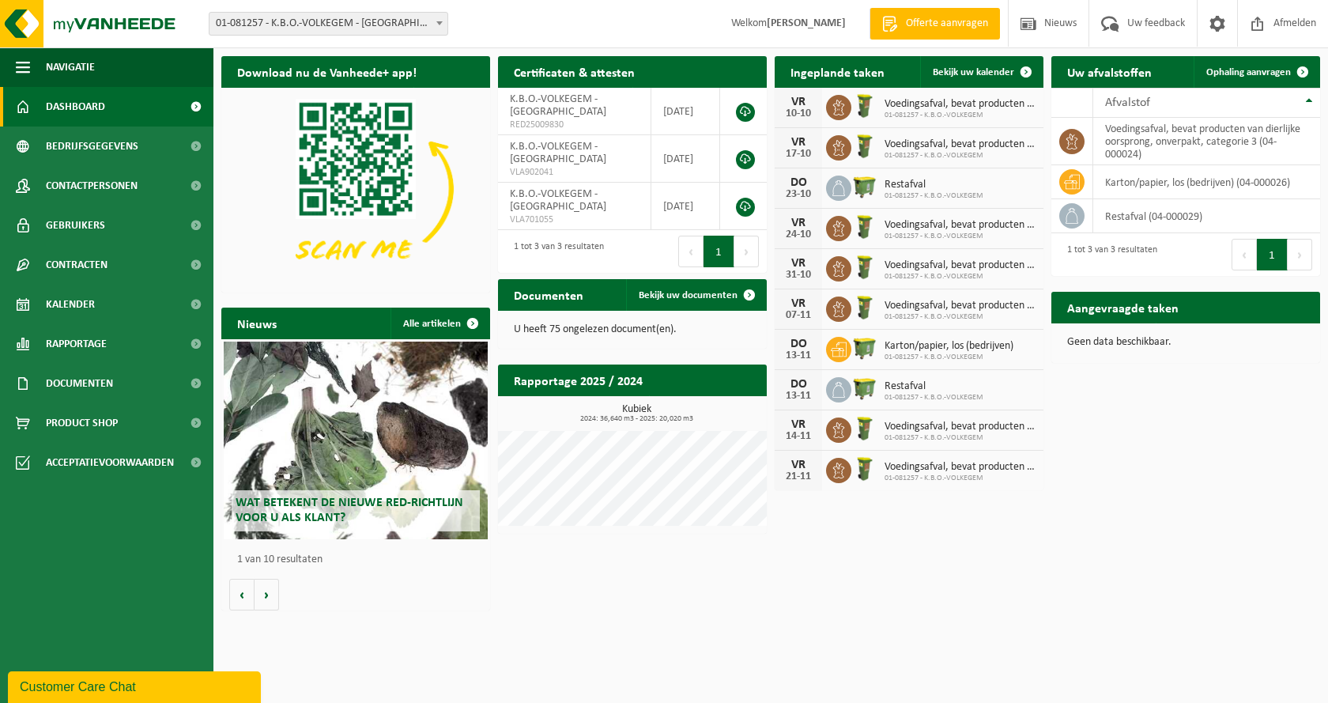
click at [120, 690] on div "Customer Care Chat" at bounding box center [134, 686] width 229 height 19
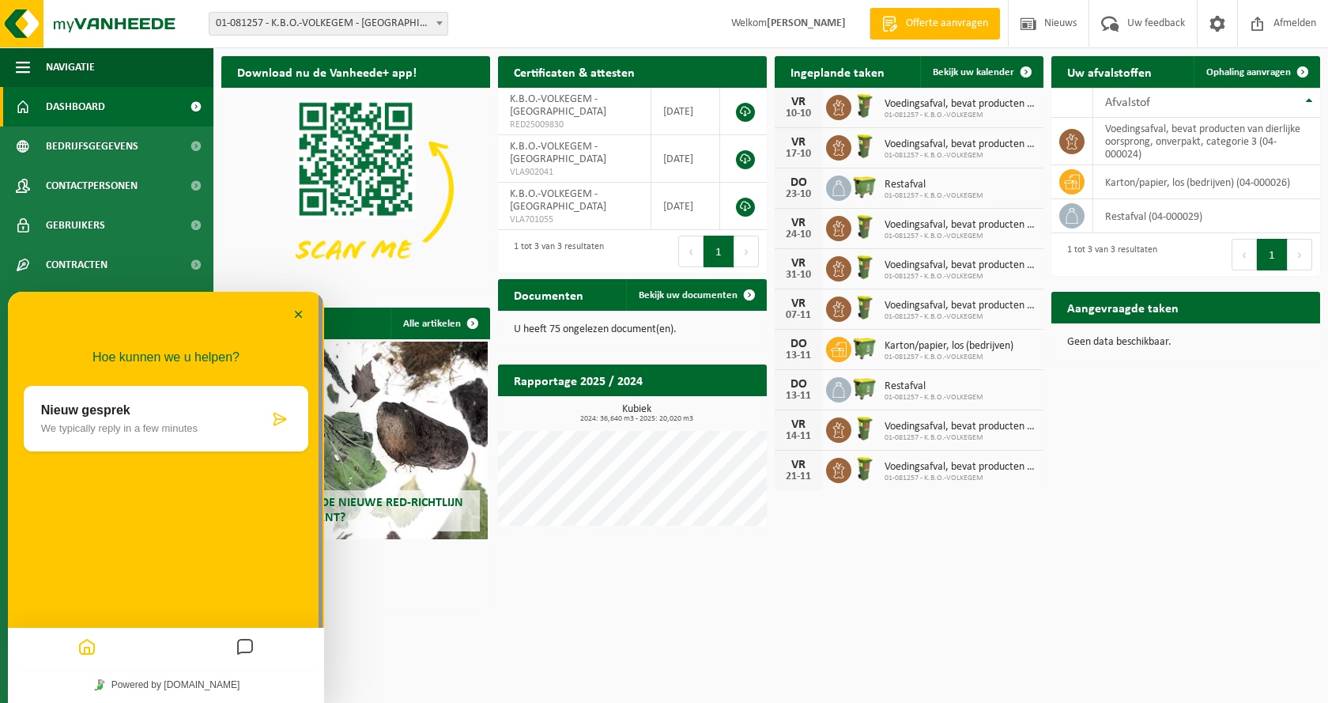
click at [129, 654] on div at bounding box center [87, 647] width 158 height 31
click at [137, 680] on link "Powered by [DOMAIN_NAME]" at bounding box center [166, 684] width 157 height 21
click at [168, 425] on p "We typically reply in a few minutes" at bounding box center [155, 428] width 228 height 12
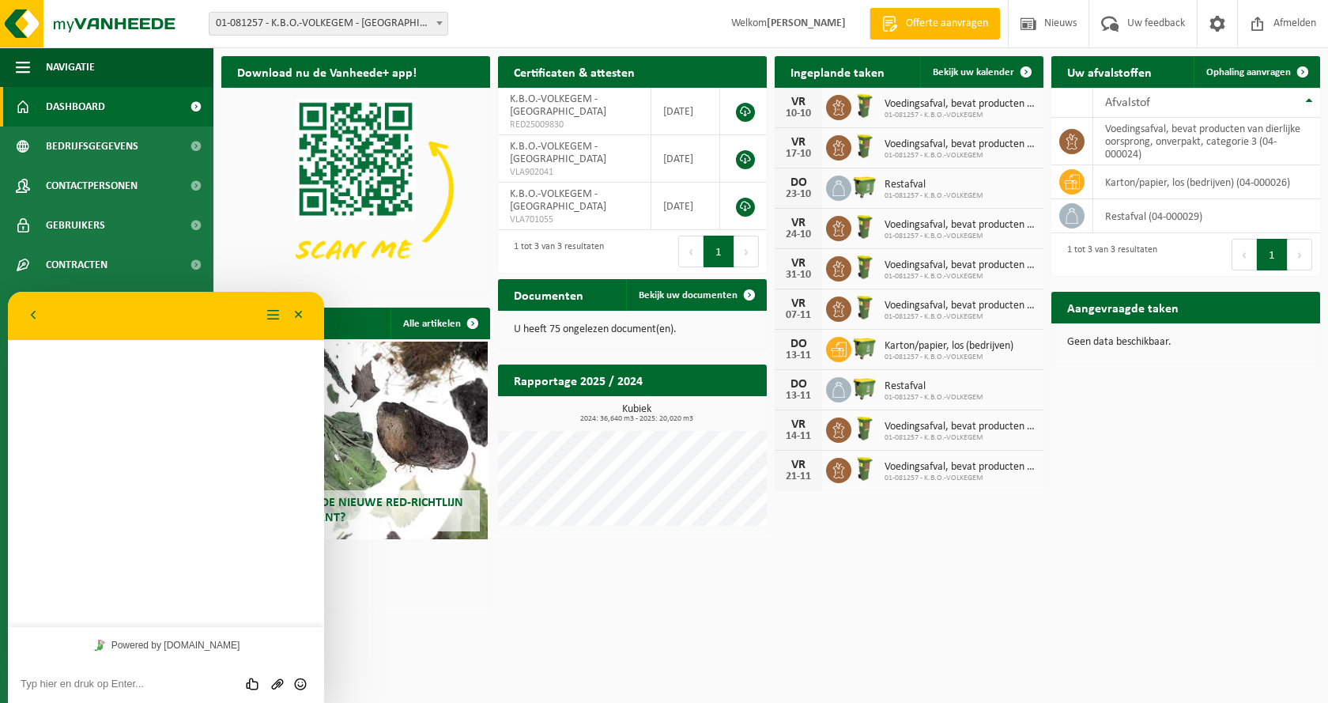
click at [88, 681] on textarea at bounding box center [166, 683] width 291 height 13
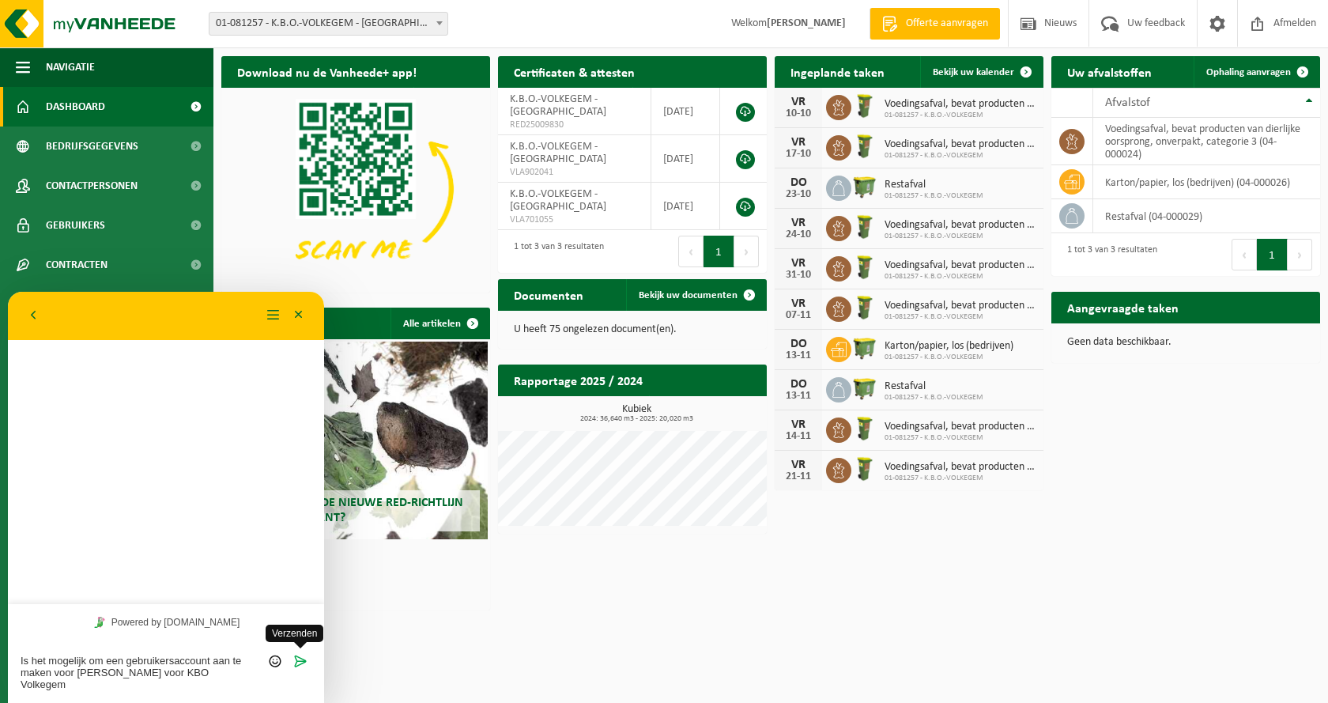
type textarea "Is het mogelijk om een gebruikersaccount aan te maken voor [PERSON_NAME] voor K…"
click at [307, 654] on icon "Verzenden" at bounding box center [300, 661] width 14 height 14
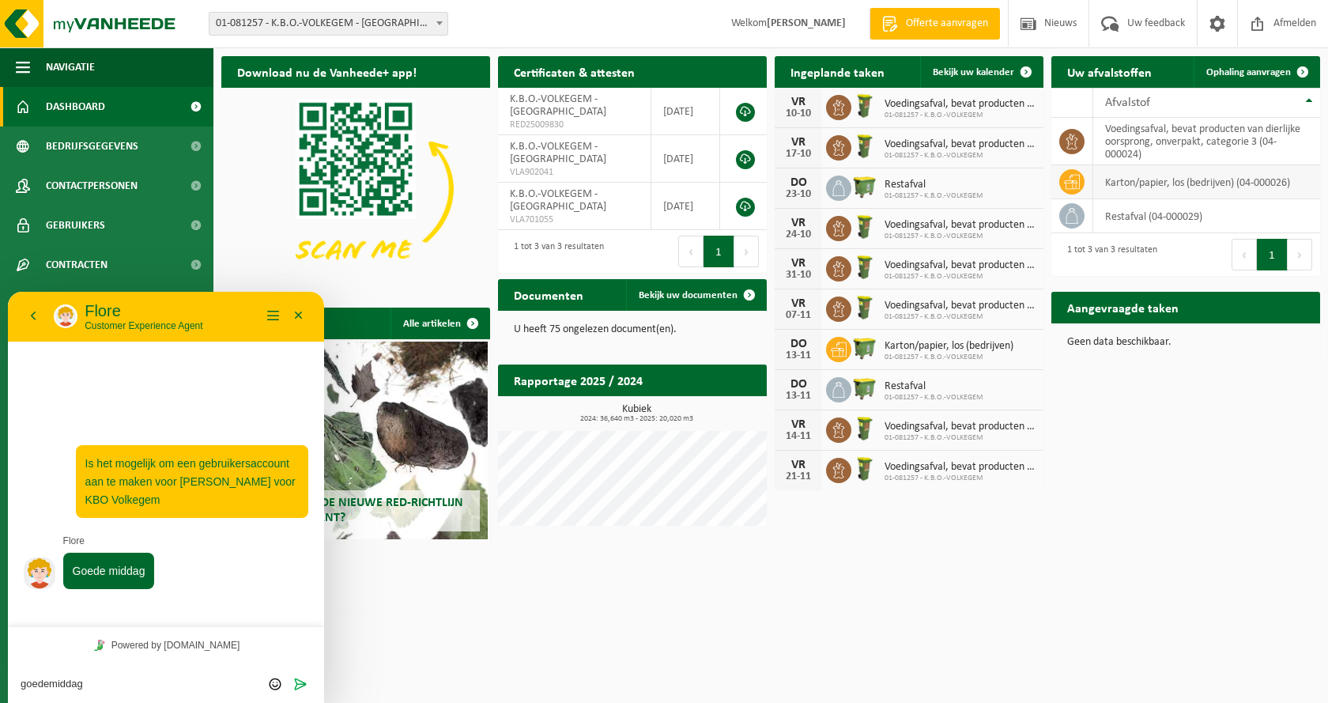
type textarea "goedemiddag,"
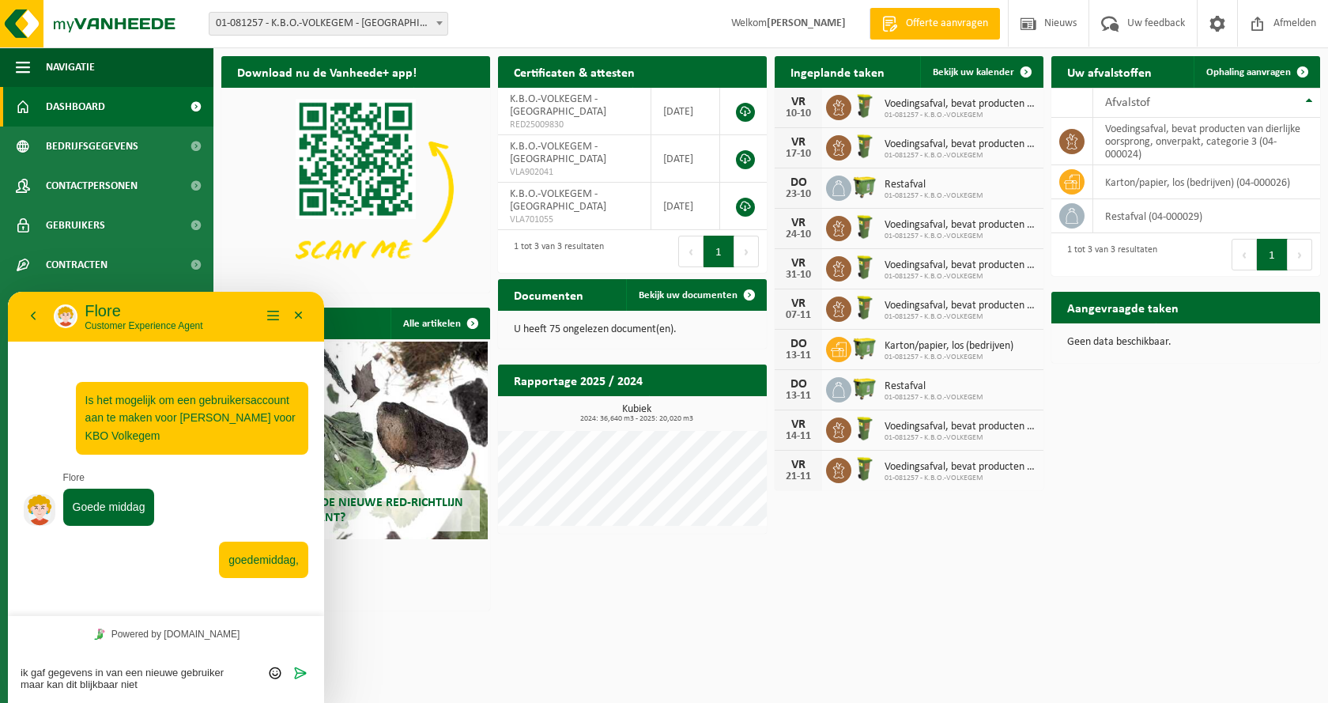
drag, startPoint x: 65, startPoint y: 685, endPoint x: 78, endPoint y: 683, distance: 13.5
click at [78, 683] on textarea "ik gaf gegevens in van een nieuwe gebruiker maar kan dit blijkbaar niet" at bounding box center [166, 678] width 291 height 24
click at [107, 681] on textarea "ik gaf gegevens in van een nieuwe gebruiker maar kan blijkbaar niet" at bounding box center [166, 678] width 291 height 24
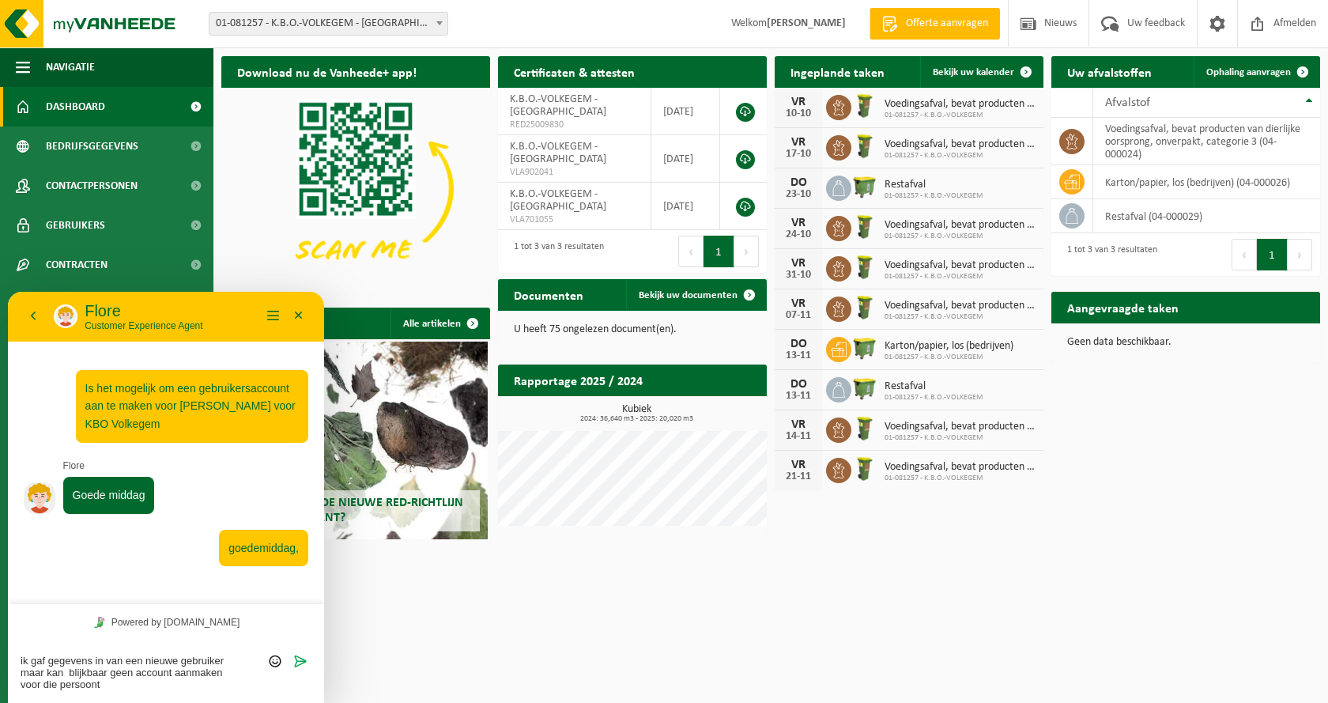
type textarea "ik gaf gegevens in van een nieuwe gebruiker maar kan blijkbaar geen account aan…"
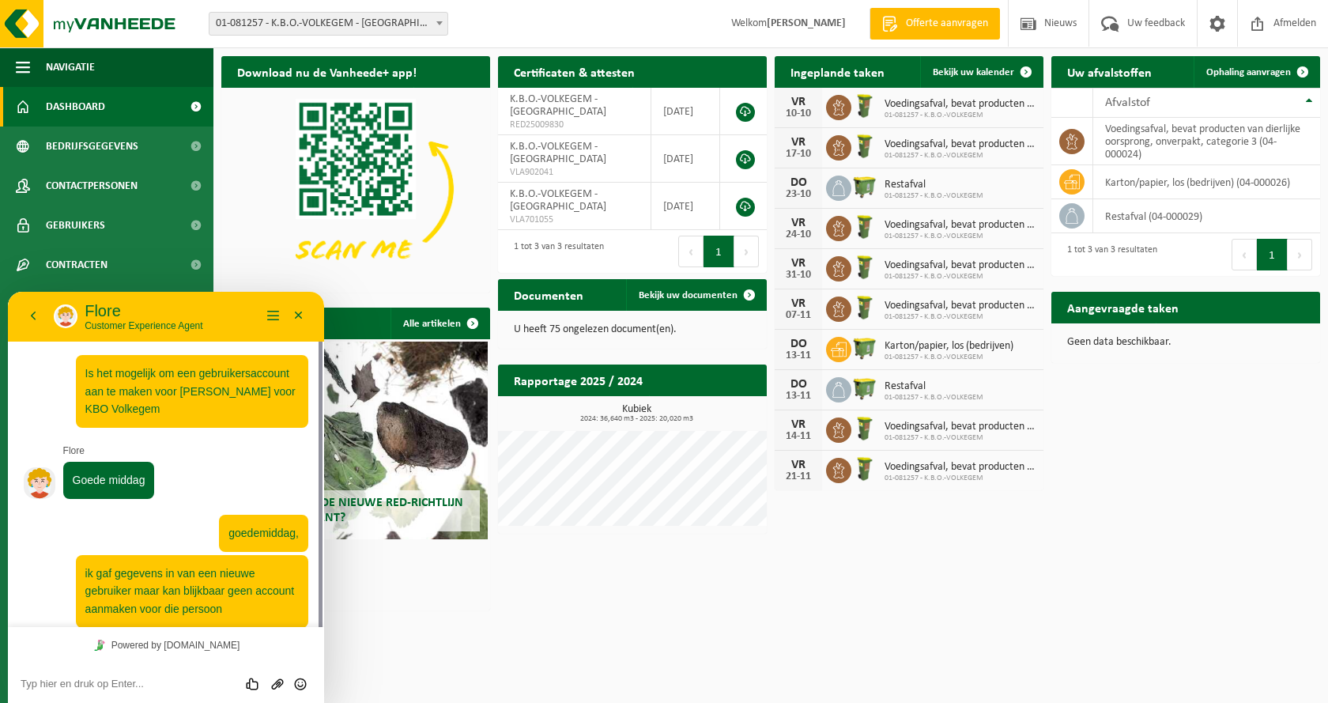
scroll to position [13, 0]
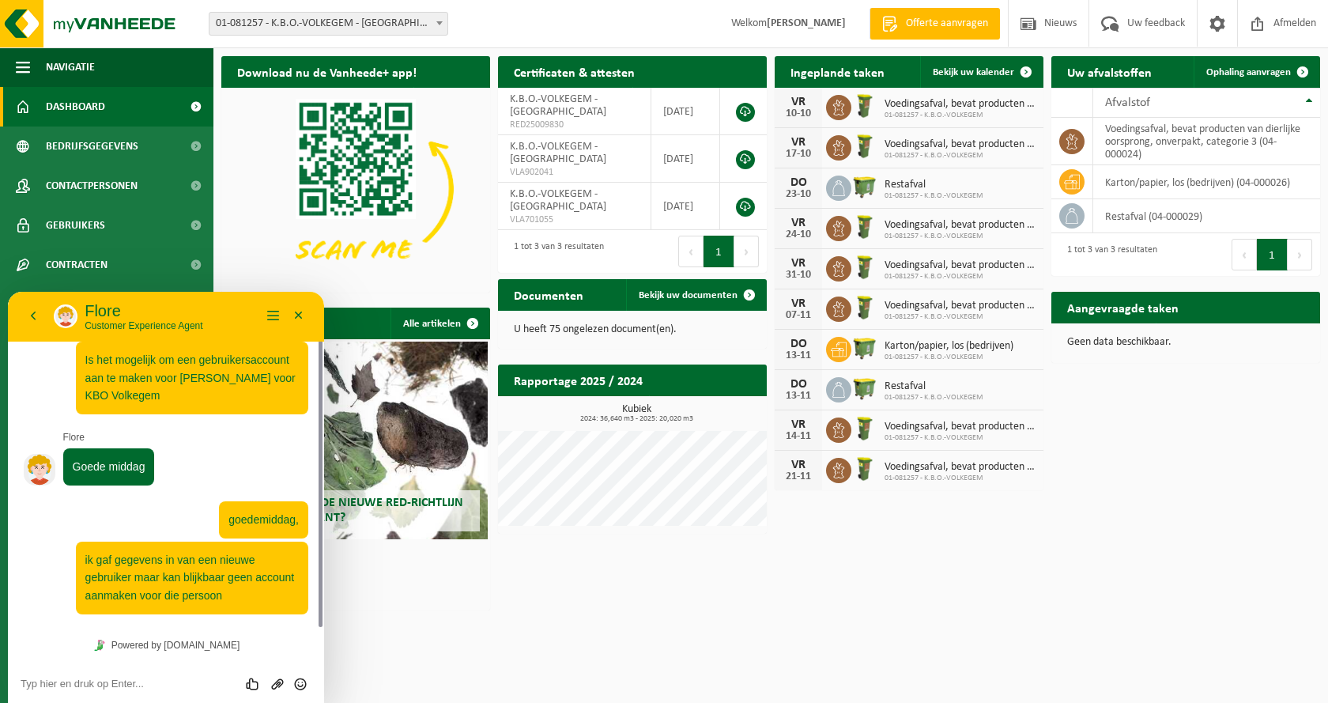
click at [141, 677] on div "Beoordeel deze chat Upload bestand Emoji invoeren" at bounding box center [166, 683] width 291 height 14
click at [138, 685] on textarea at bounding box center [166, 683] width 291 height 13
type textarea "Hallo?"
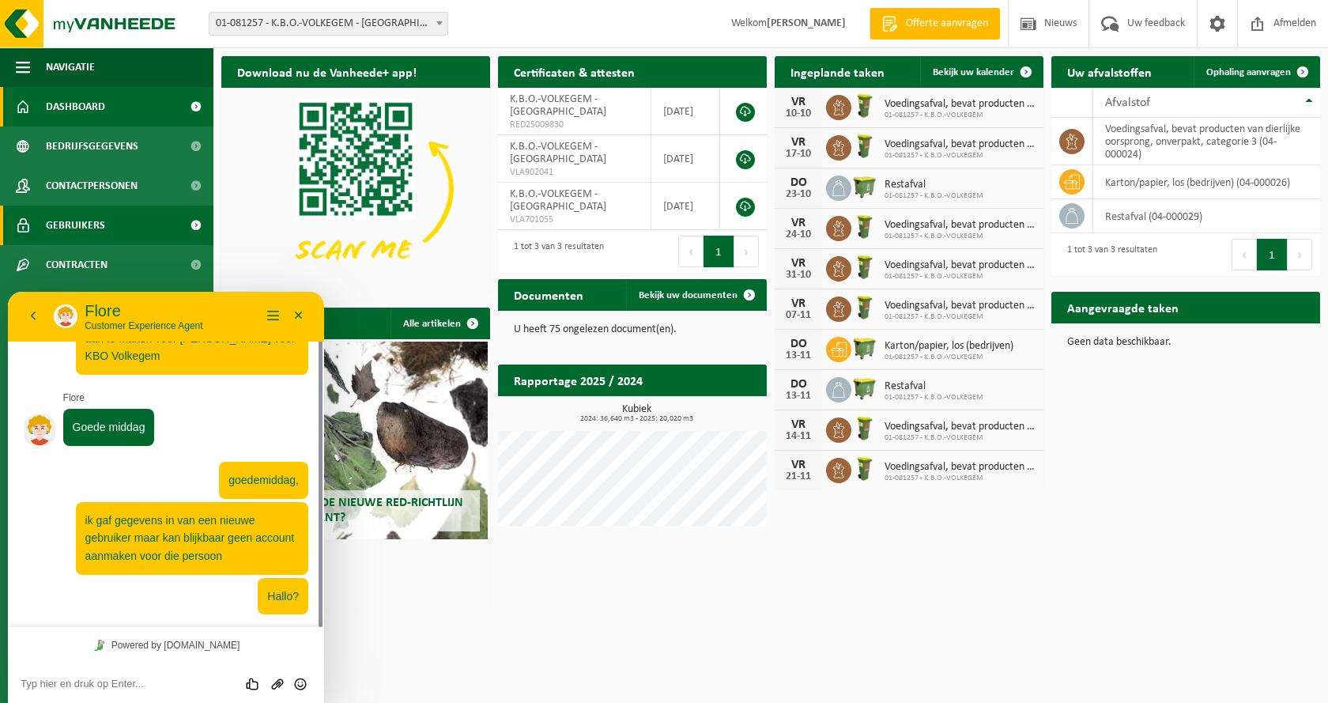
click at [85, 224] on span "Gebruikers" at bounding box center [75, 226] width 59 height 40
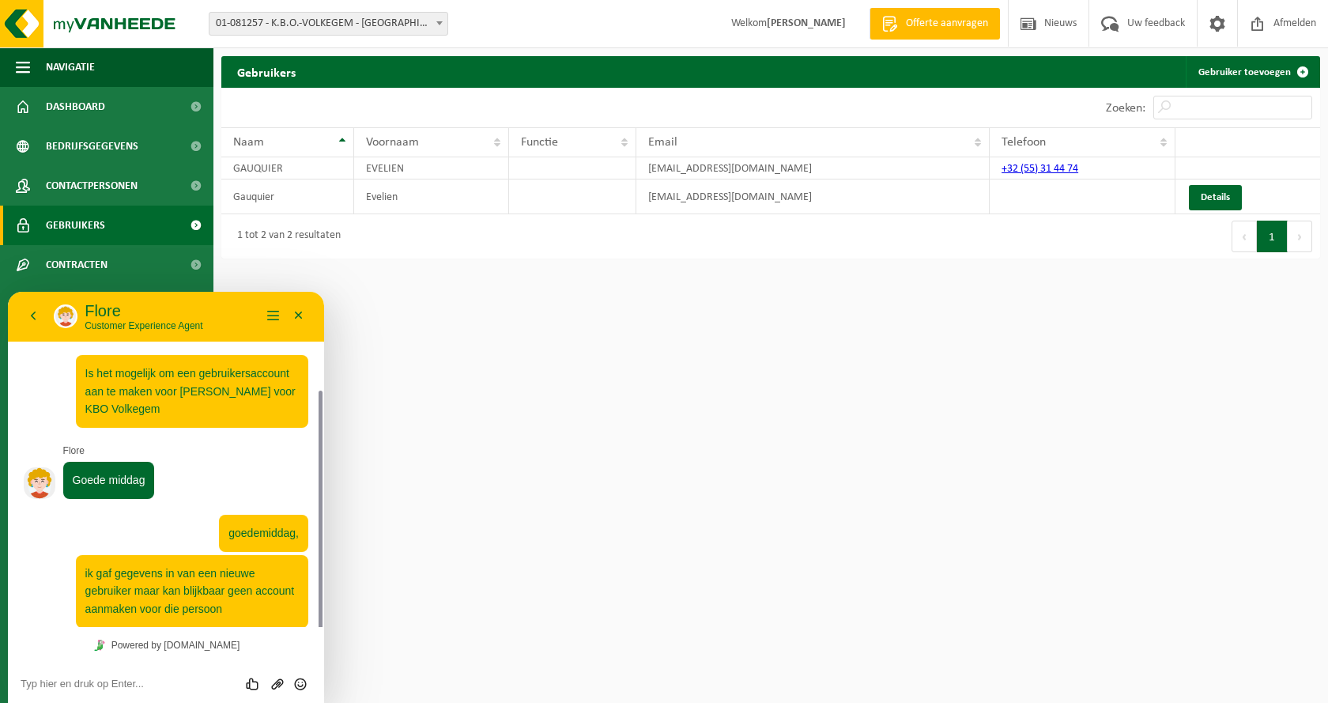
scroll to position [53, 0]
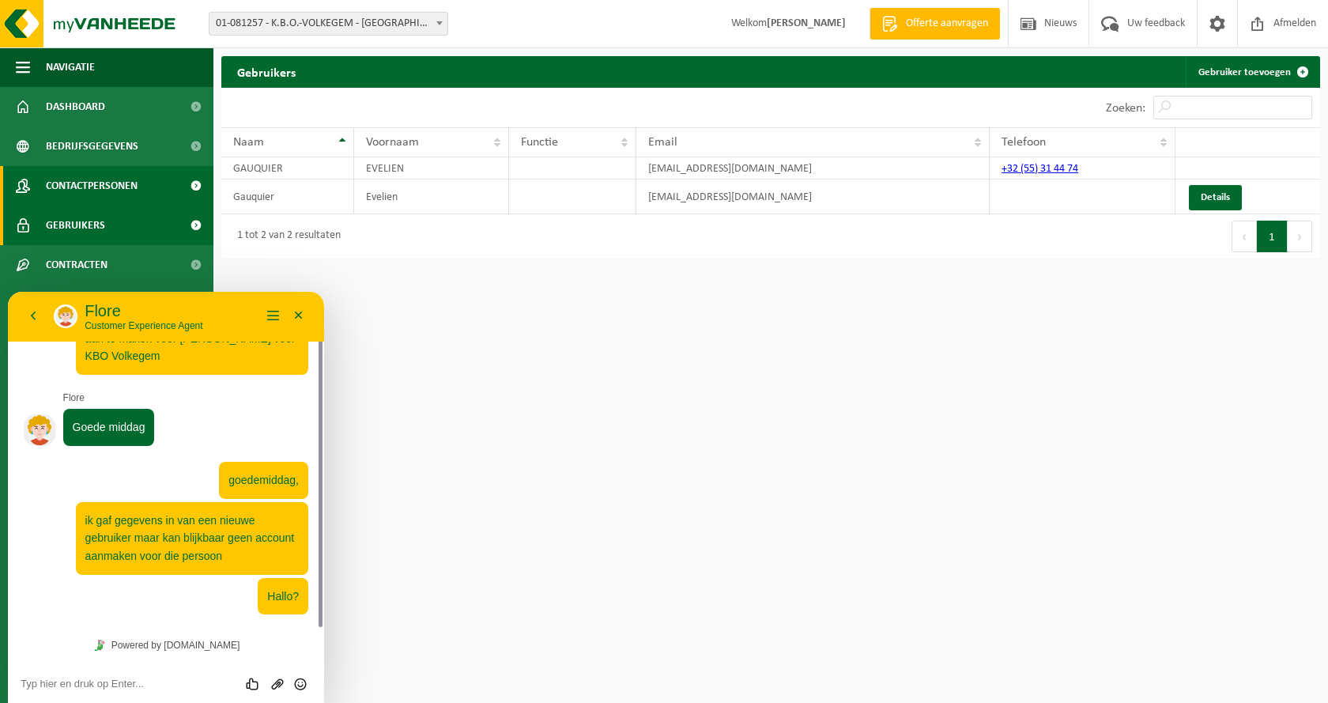
click at [149, 187] on link "Contactpersonen" at bounding box center [106, 186] width 213 height 40
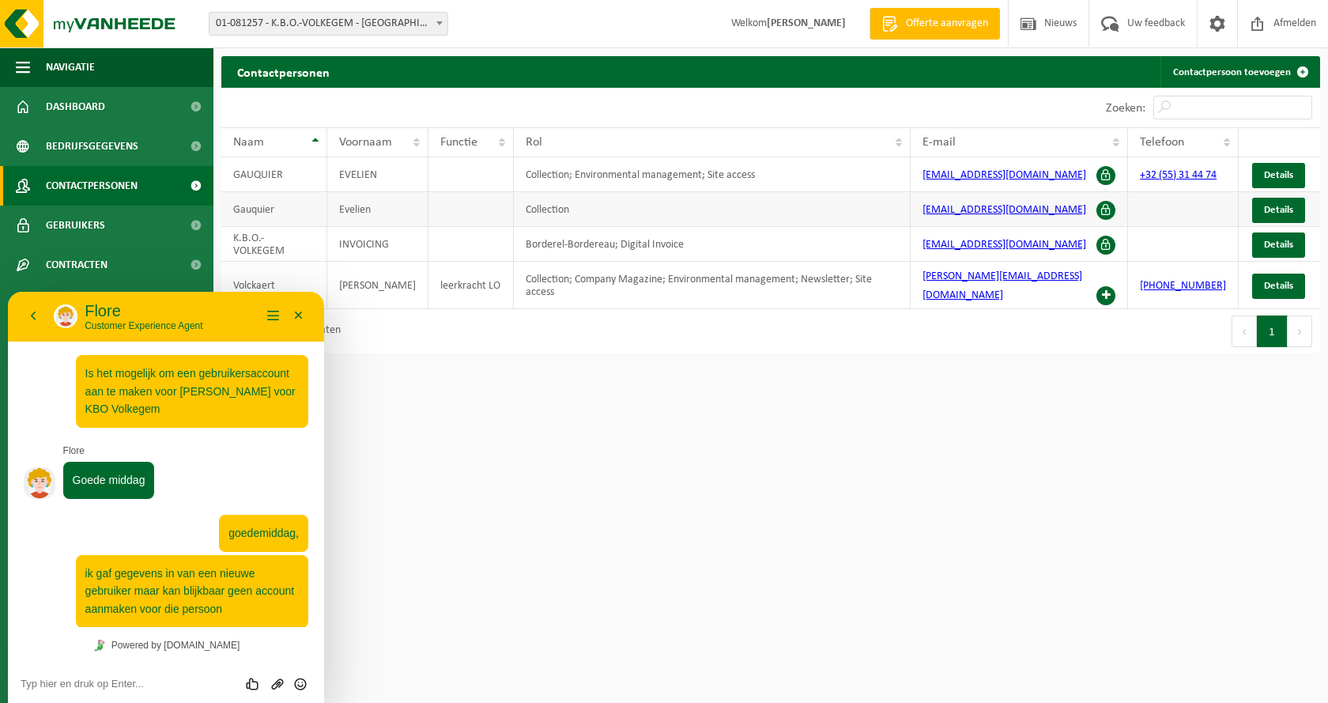
scroll to position [53, 0]
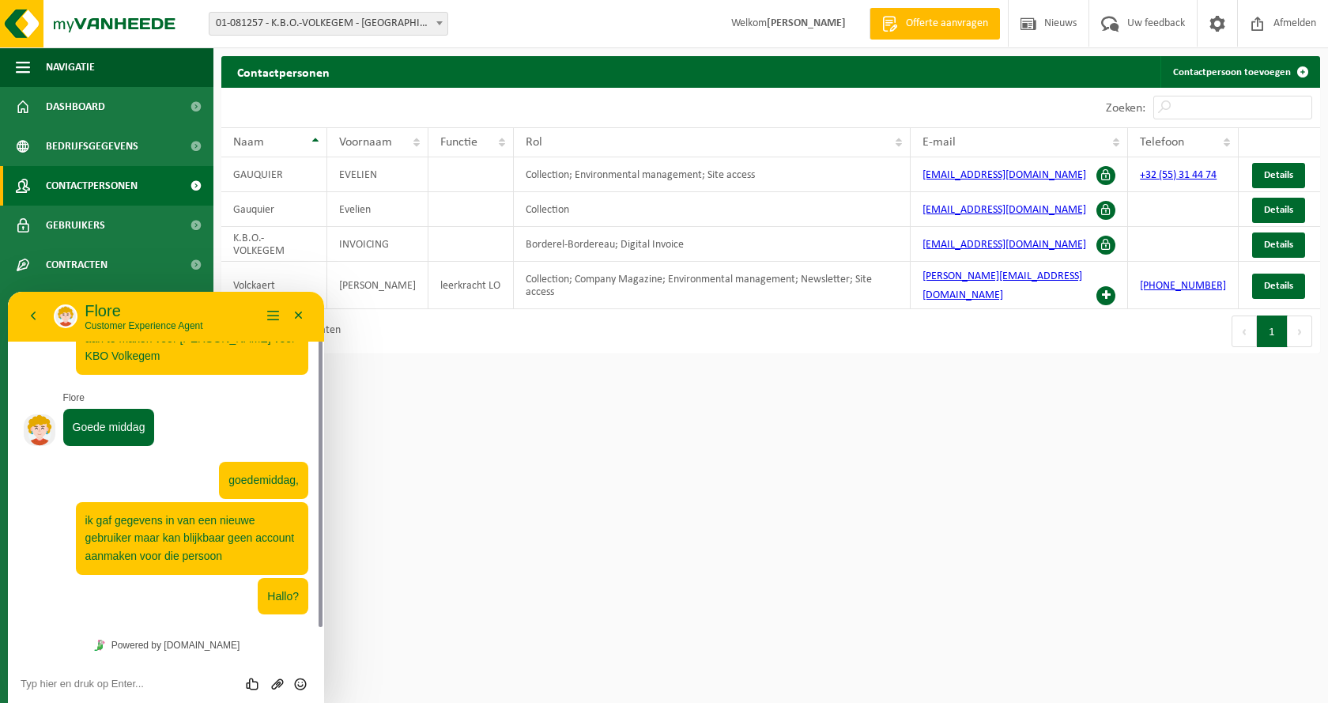
click at [112, 605] on div at bounding box center [166, 596] width 285 height 37
click at [155, 642] on link "Powered by [DOMAIN_NAME]" at bounding box center [166, 645] width 157 height 21
click at [531, 636] on html "Vestiging: 01-081257 - K.B.O.-VOLKEGEM - [GEOGRAPHIC_DATA] 01-081257 - K.B.O.-V…" at bounding box center [664, 351] width 1328 height 703
click at [37, 677] on div "Beoordeel deze chat Upload bestand Emoji invoeren" at bounding box center [166, 683] width 291 height 14
click at [41, 685] on textarea at bounding box center [166, 683] width 291 height 13
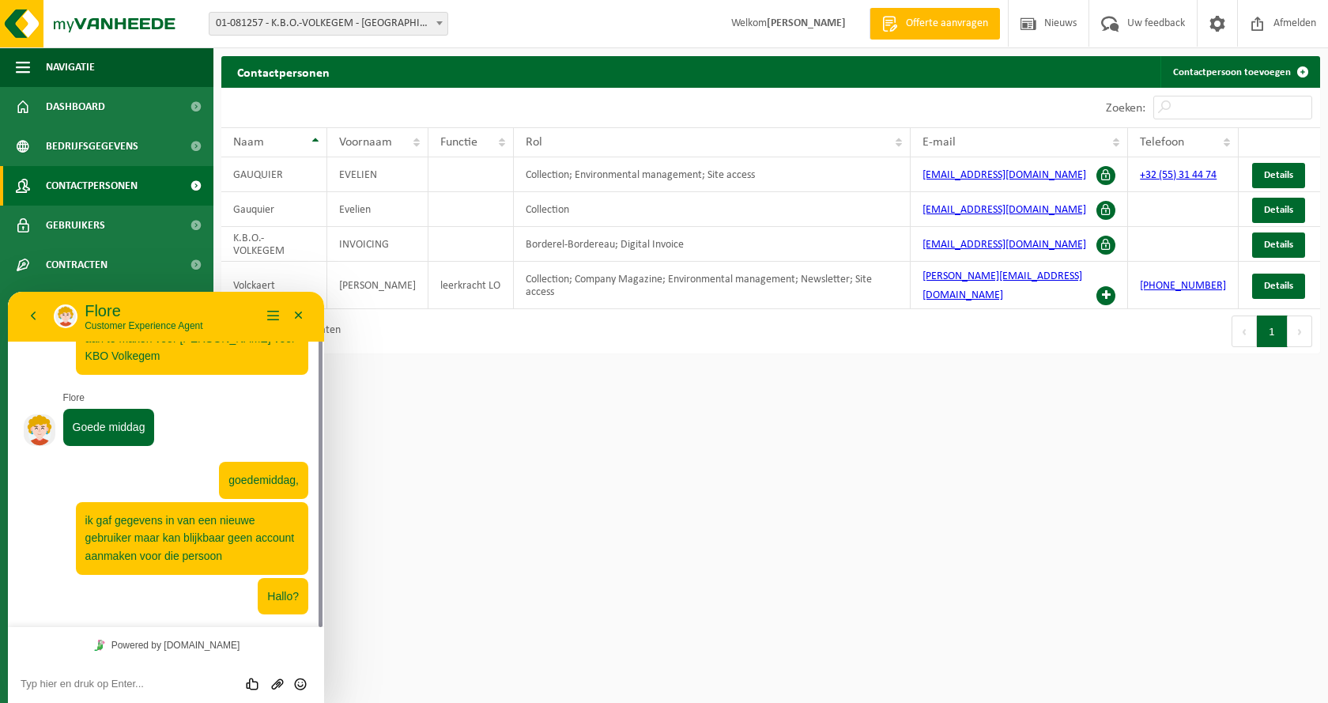
click at [130, 687] on textarea at bounding box center [166, 683] width 291 height 13
click at [298, 314] on button "Minimaliseer" at bounding box center [298, 316] width 25 height 24
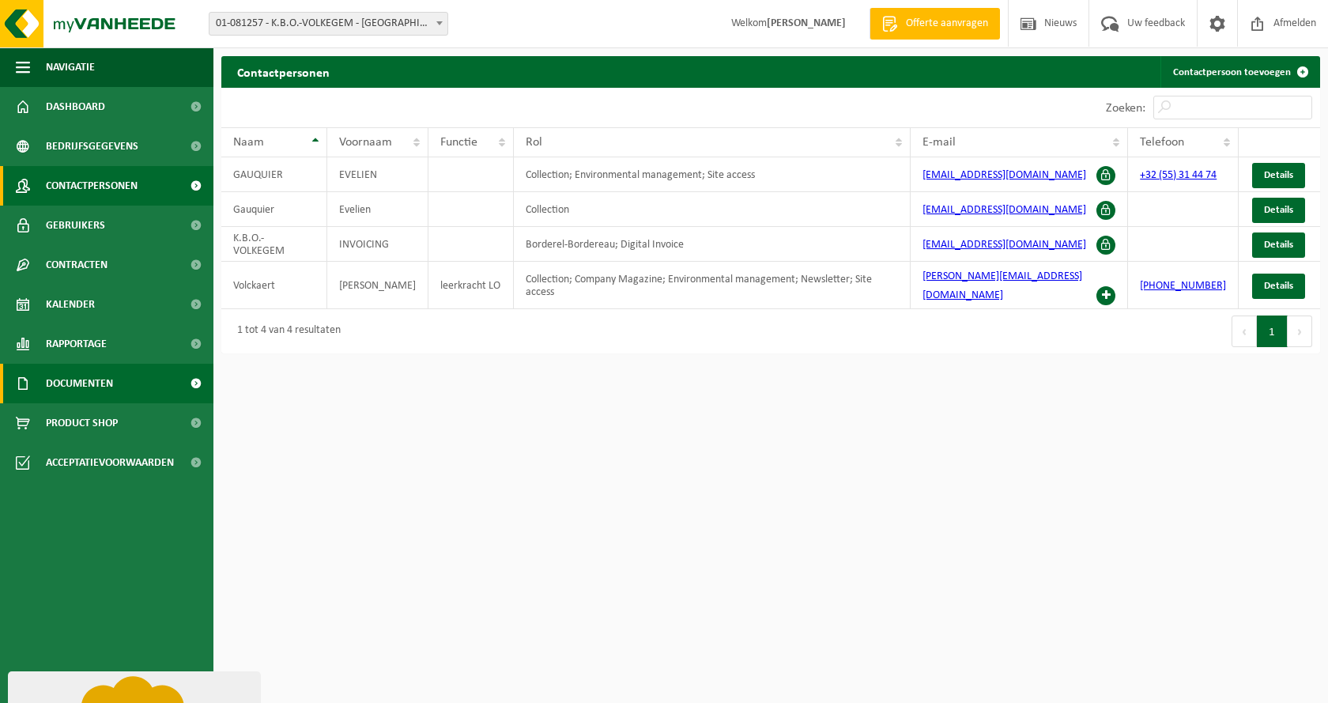
click at [106, 382] on span "Documenten" at bounding box center [79, 384] width 67 height 40
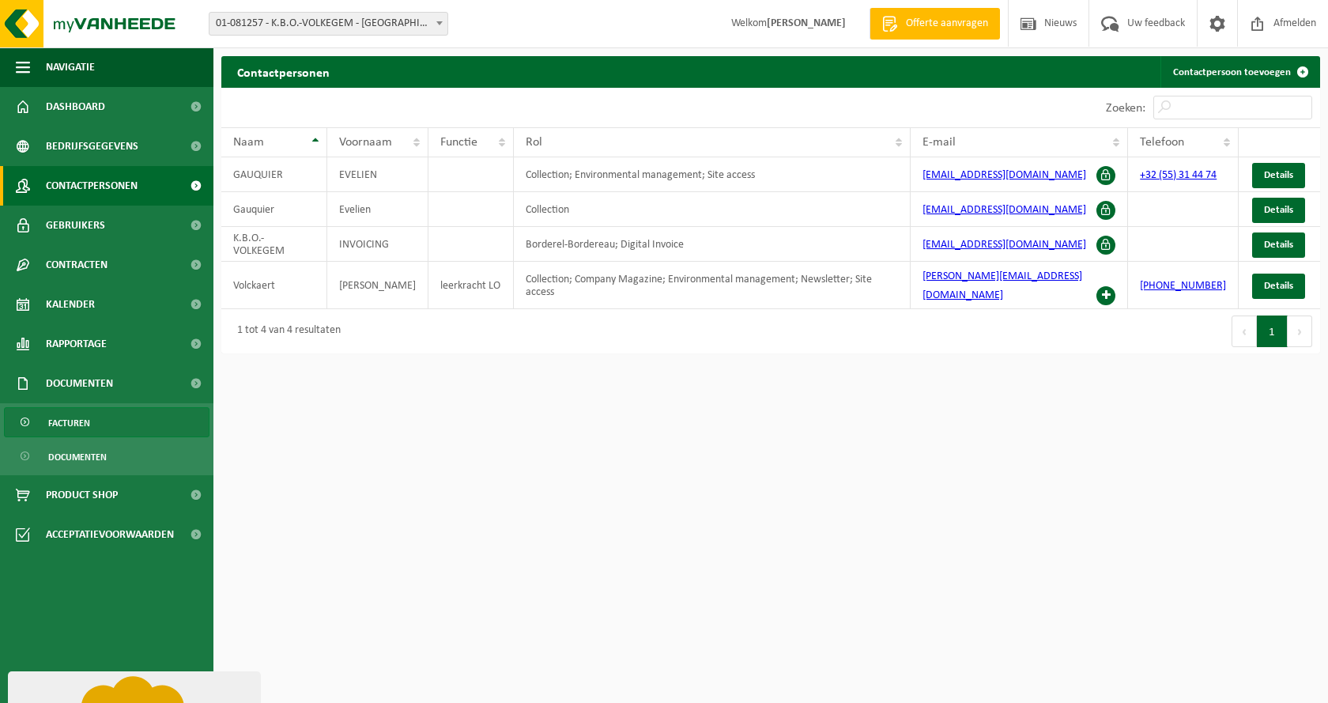
click at [66, 427] on span "Facturen" at bounding box center [69, 423] width 42 height 30
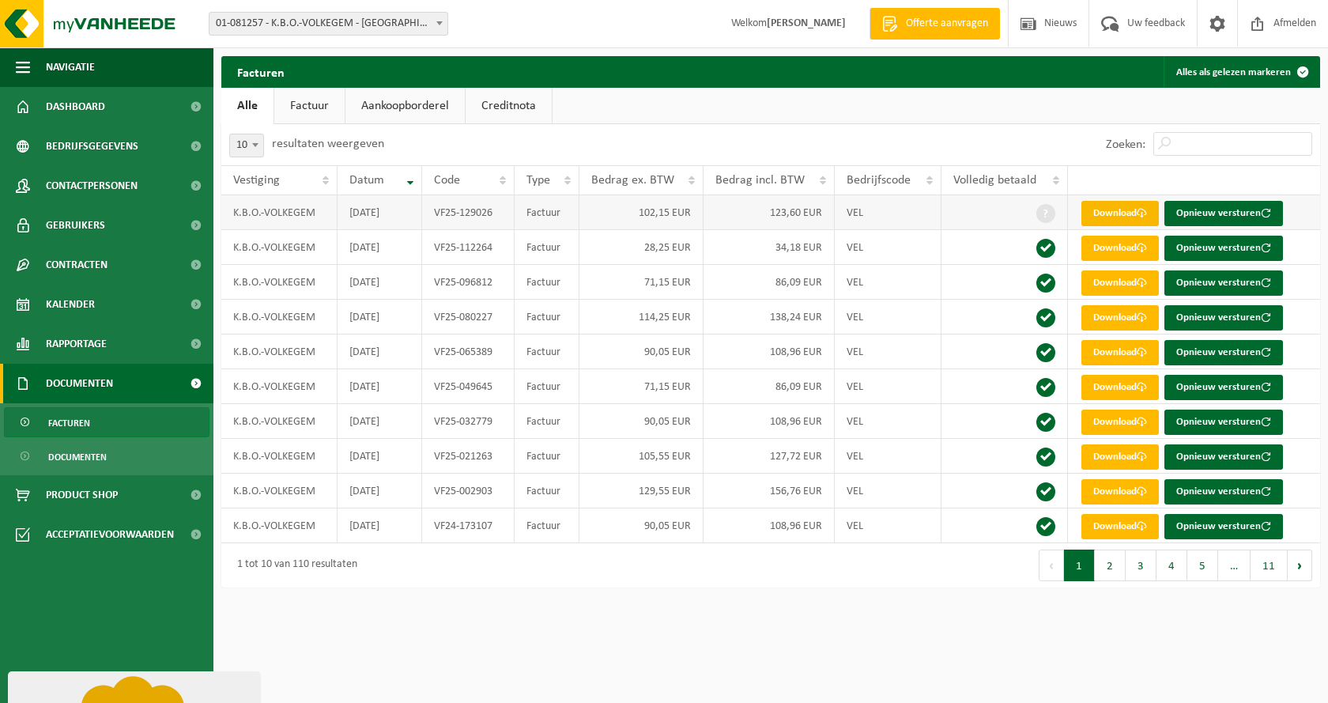
click at [1117, 213] on link "Download" at bounding box center [1119, 213] width 77 height 25
click at [113, 184] on span "Contactpersonen" at bounding box center [92, 186] width 92 height 40
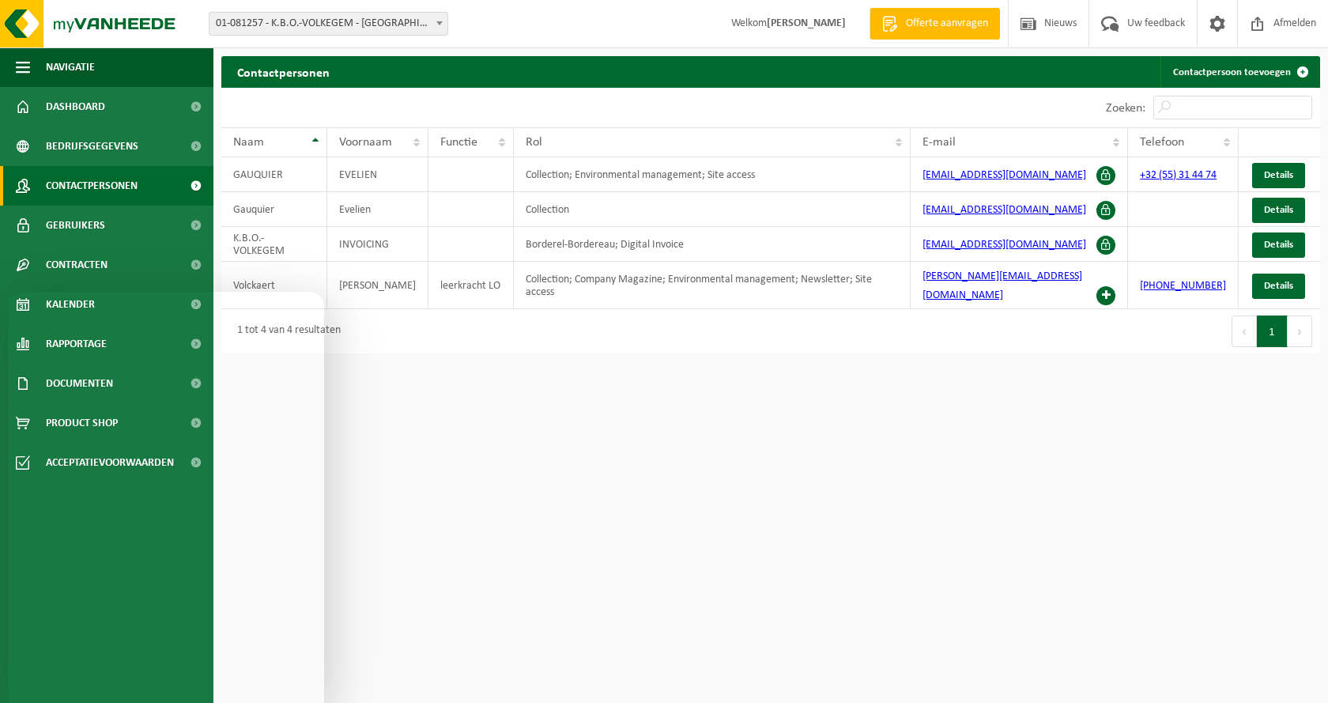
scroll to position [53, 0]
click at [425, 457] on html "Vestiging: 01-081257 - K.B.O.-VOLKEGEM - [GEOGRAPHIC_DATA] 01-081257 - K.B.O.-V…" at bounding box center [664, 351] width 1328 height 703
click at [33, 311] on button "Terug" at bounding box center [33, 306] width 39 height 17
click at [436, 608] on html "Vestiging: 01-081257 - K.B.O.-VOLKEGEM - [GEOGRAPHIC_DATA] 01-081257 - K.B.O.-V…" at bounding box center [664, 351] width 1328 height 703
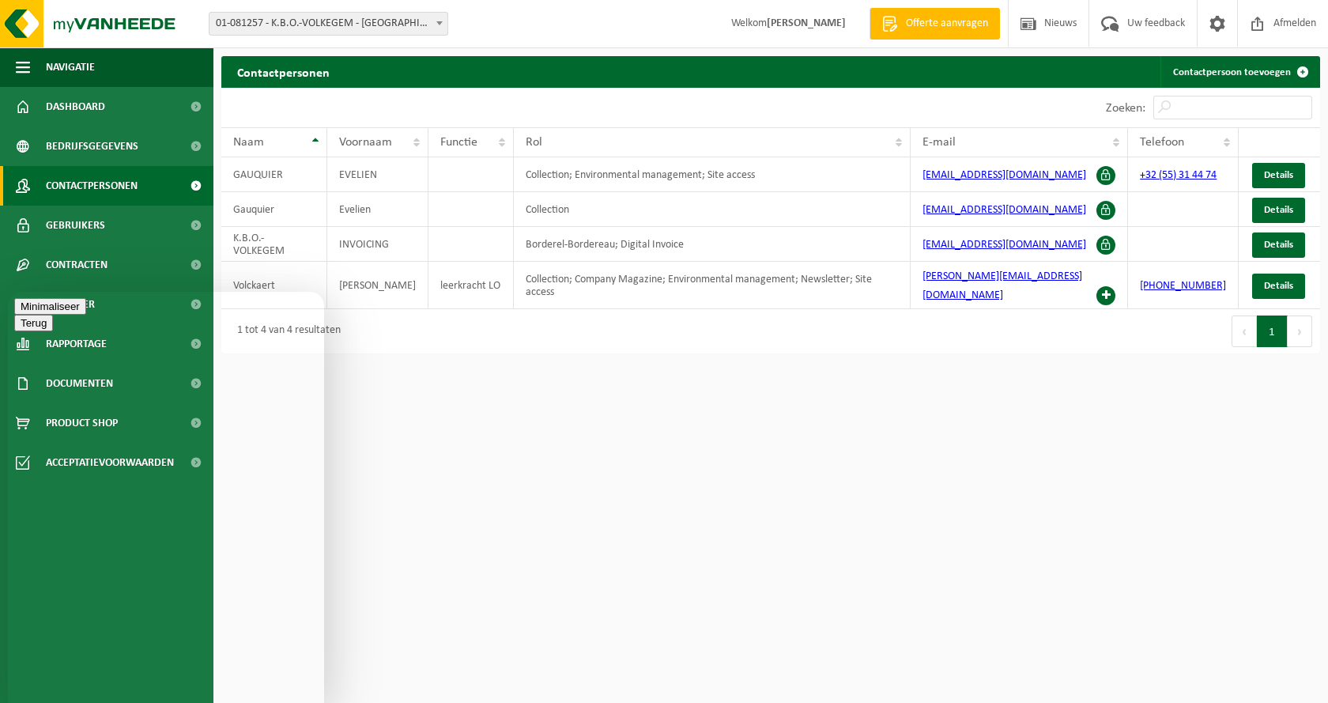
click at [86, 310] on button "Minimaliseer" at bounding box center [50, 306] width 72 height 17
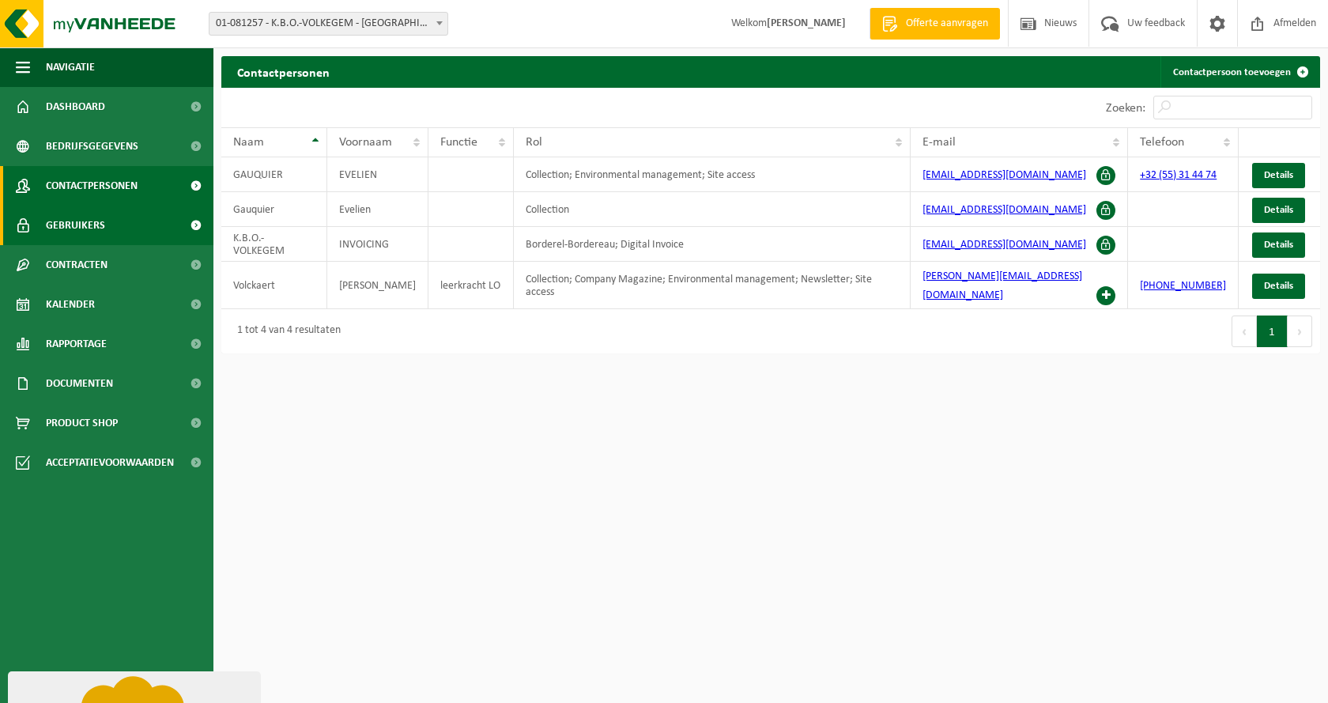
click at [125, 230] on link "Gebruikers" at bounding box center [106, 226] width 213 height 40
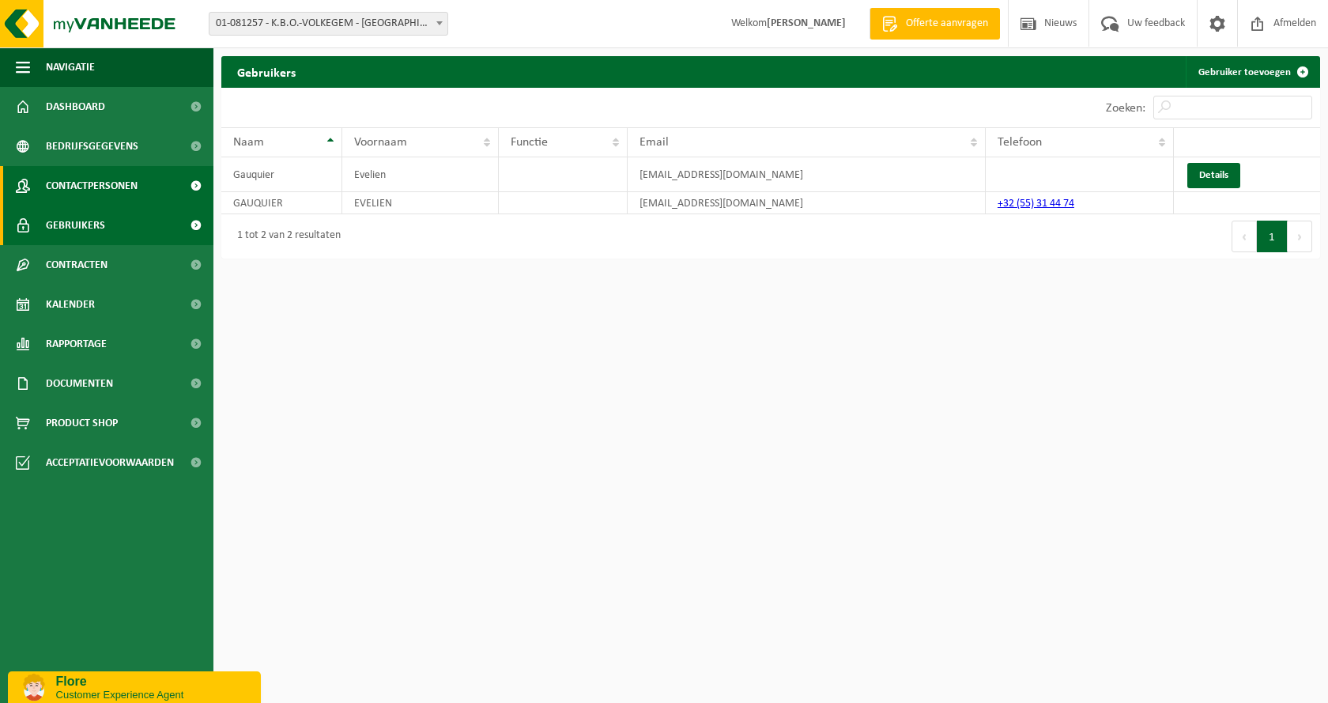
click at [89, 182] on span "Contactpersonen" at bounding box center [92, 186] width 92 height 40
